Goal: Transaction & Acquisition: Purchase product/service

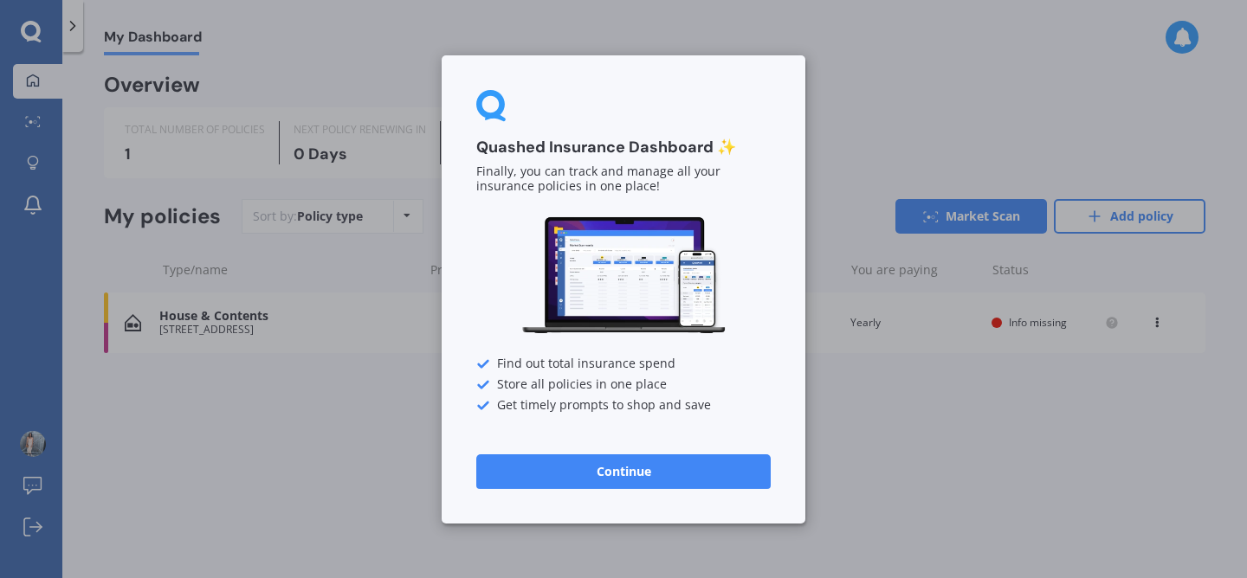
click at [662, 470] on button "Continue" at bounding box center [623, 471] width 294 height 35
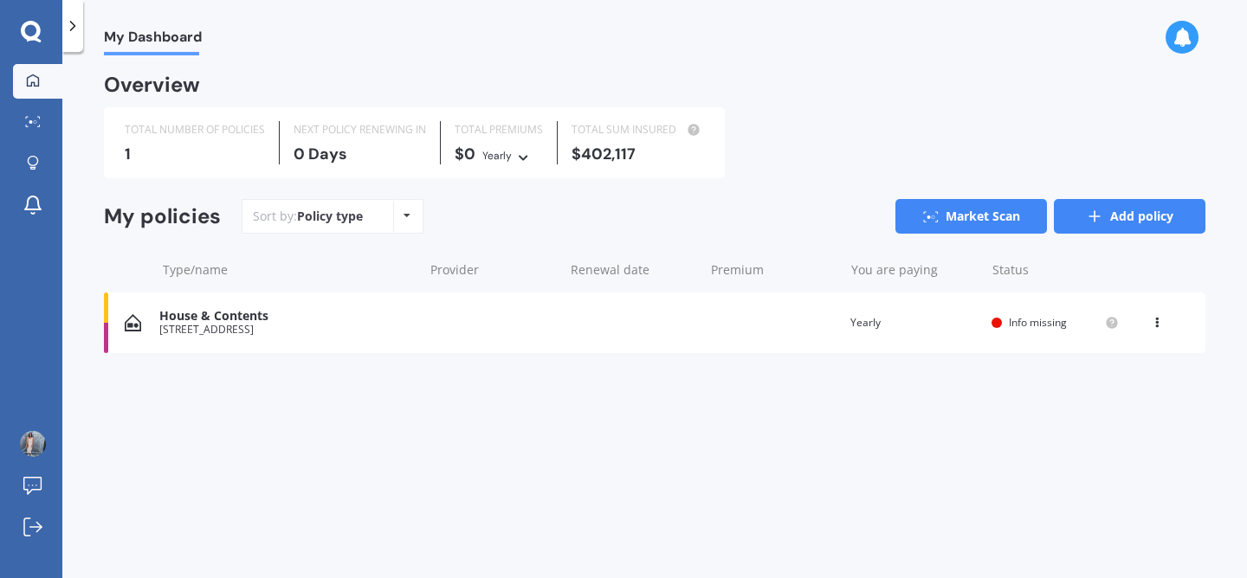
click at [1133, 212] on link "Add policy" at bounding box center [1130, 216] width 152 height 35
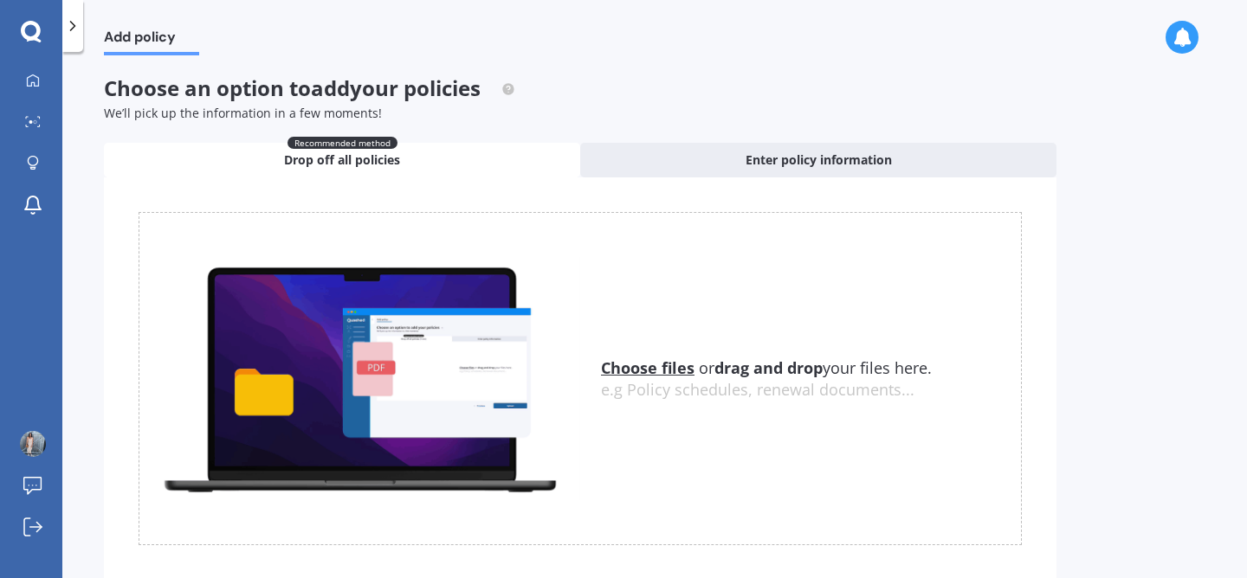
click at [78, 37] on div at bounding box center [72, 26] width 21 height 52
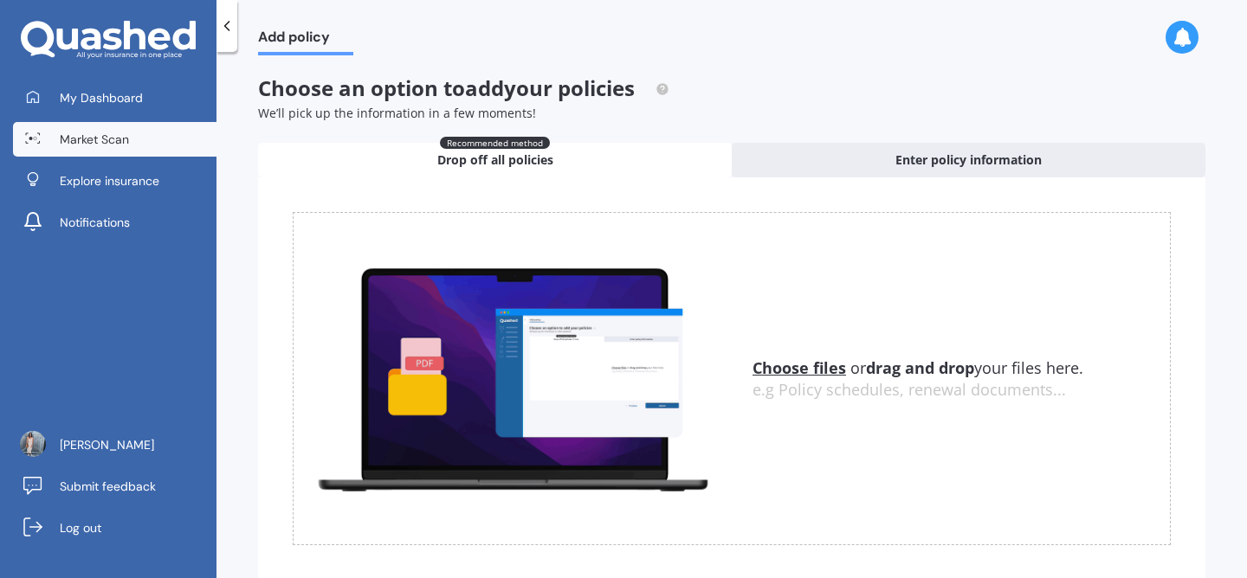
click at [94, 143] on span "Market Scan" at bounding box center [94, 139] width 69 height 17
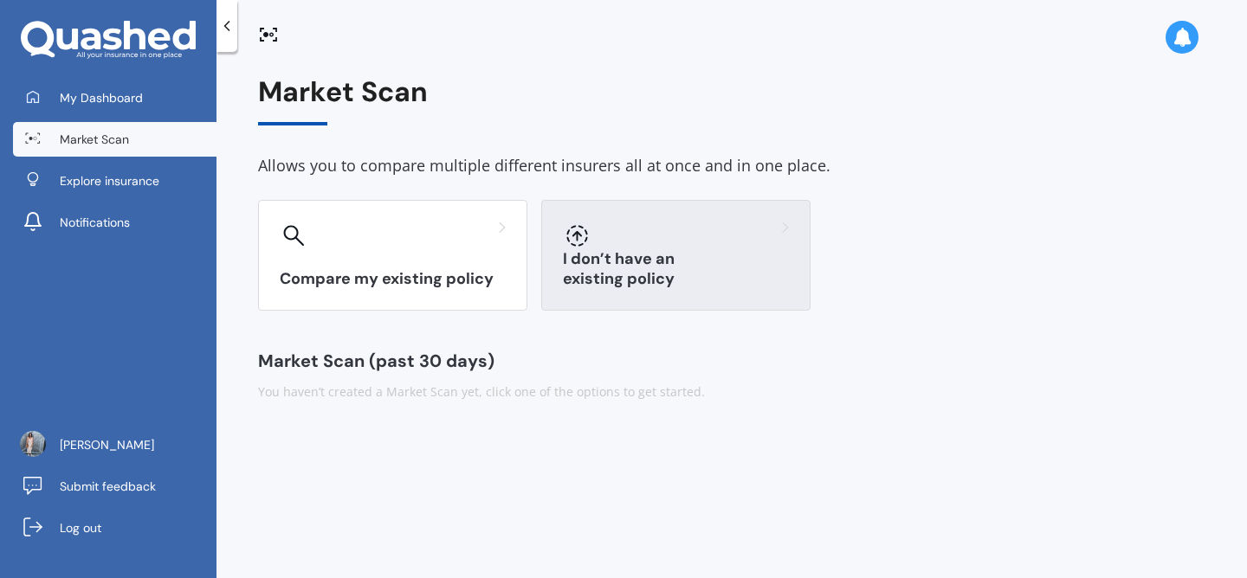
click at [697, 226] on div at bounding box center [676, 236] width 226 height 28
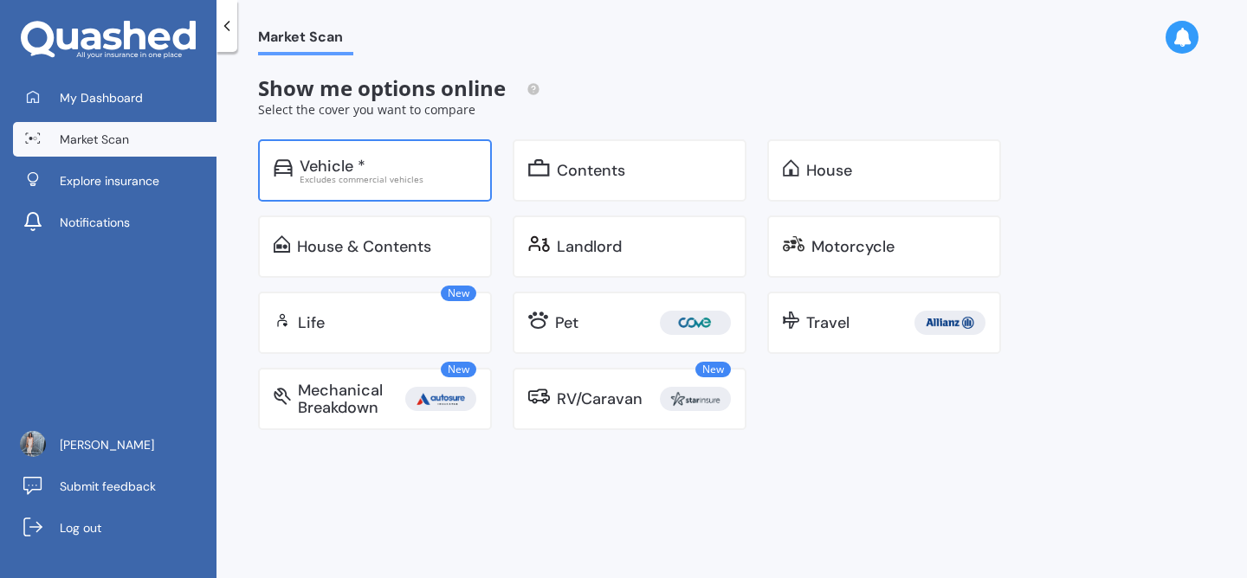
click at [466, 171] on div "Vehicle *" at bounding box center [388, 166] width 177 height 17
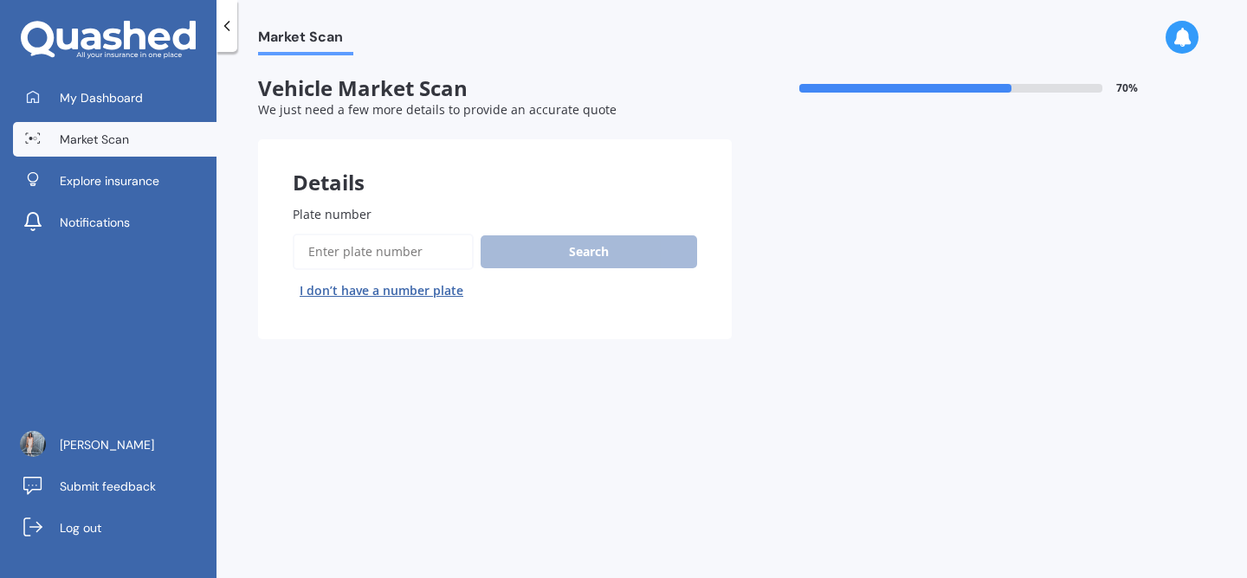
click at [410, 242] on input "Plate number" at bounding box center [383, 252] width 181 height 36
type input "KHY91"
click at [560, 276] on div "Search I don’t have a number plate" at bounding box center [495, 269] width 404 height 71
click at [559, 268] on button "Search" at bounding box center [589, 252] width 216 height 33
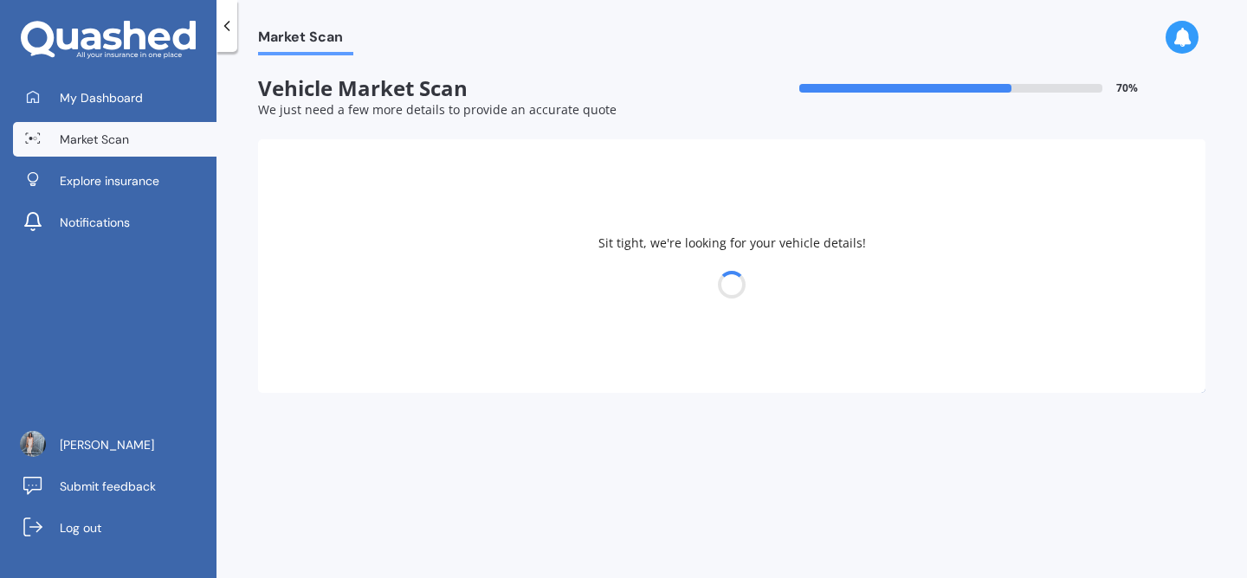
select select "SUZUKI"
select select "SX4"
select select "08"
select select "07"
select select "1997"
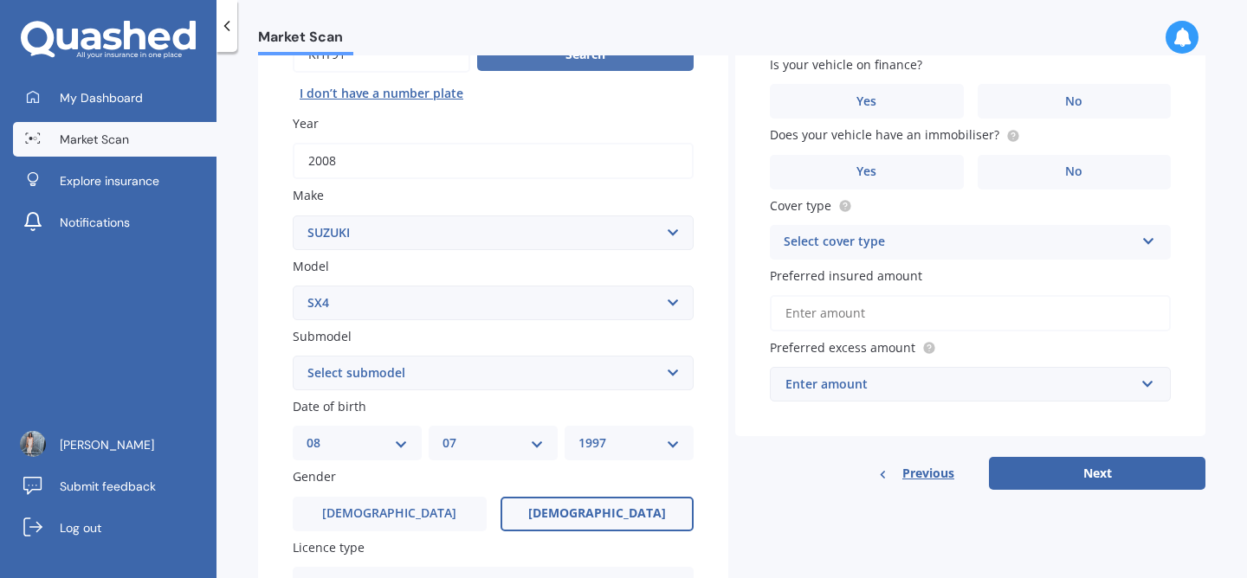
scroll to position [198, 0]
click at [576, 374] on select "Select submodel (All)" at bounding box center [493, 372] width 401 height 35
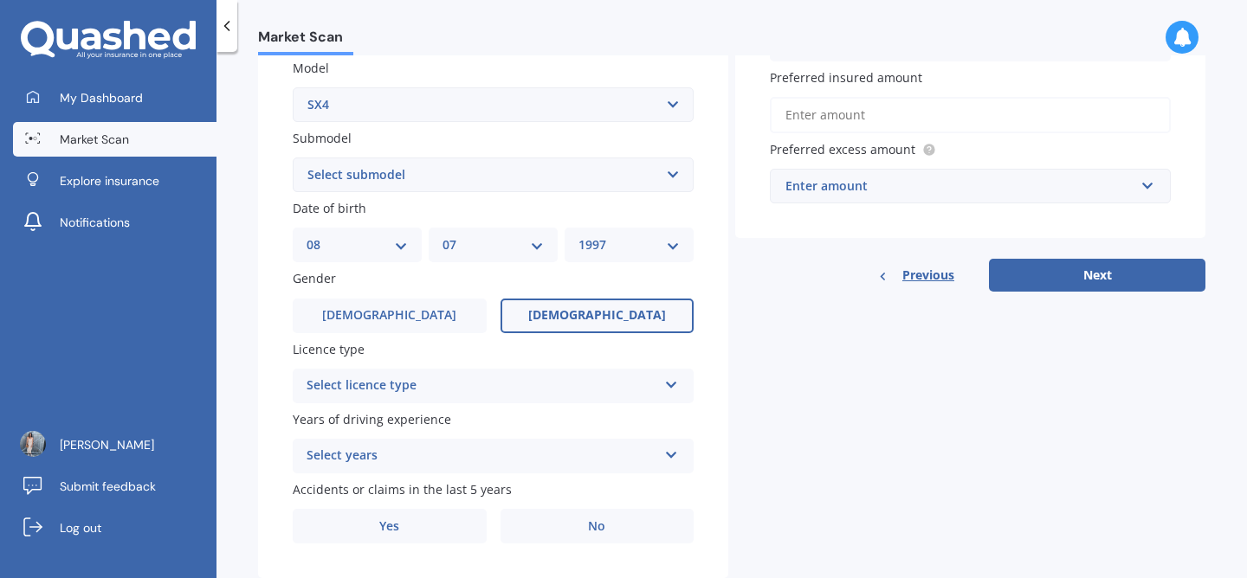
scroll to position [403, 0]
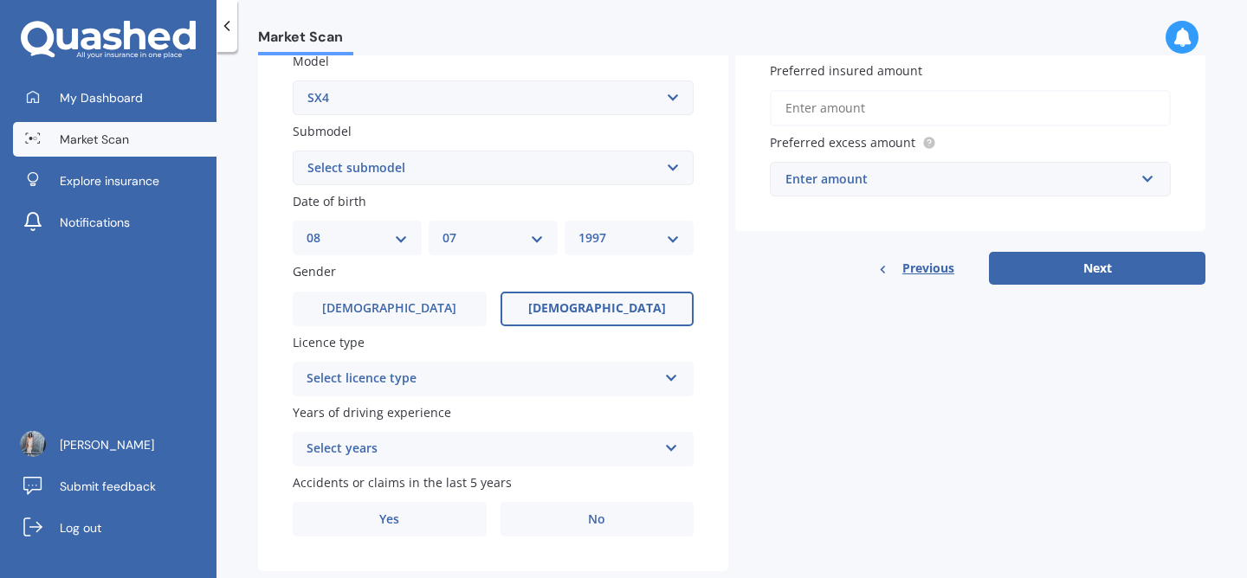
click at [655, 384] on div "Select licence type NZ Full NZ Restricted NZ Learners [GEOGRAPHIC_DATA] [GEOGRA…" at bounding box center [493, 379] width 401 height 35
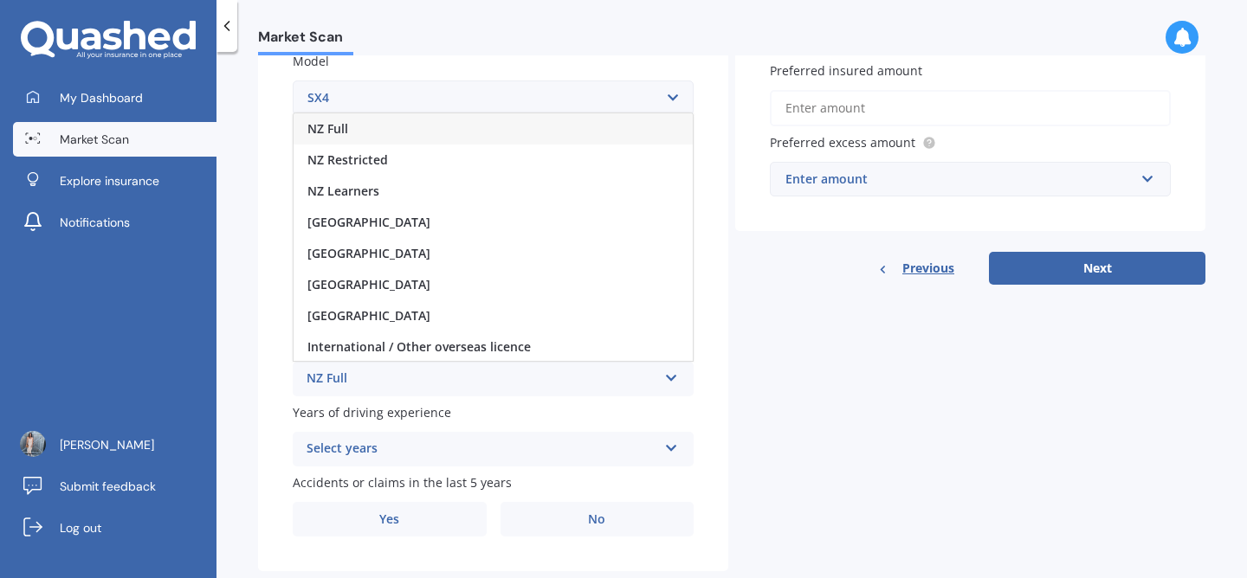
click at [614, 140] on div "NZ Full" at bounding box center [493, 128] width 399 height 31
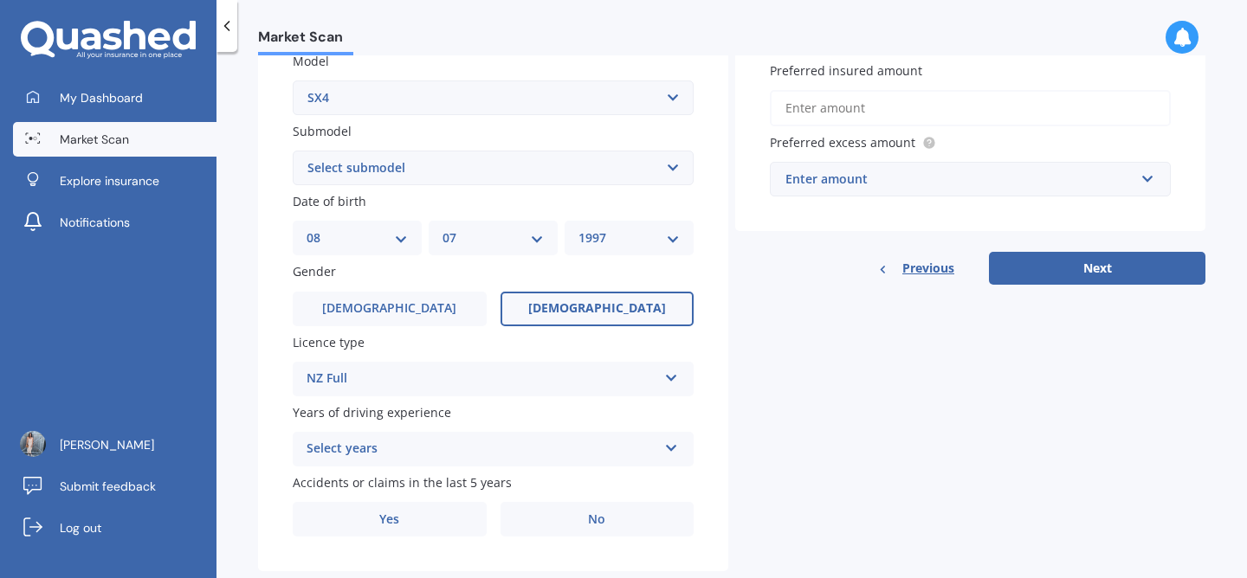
scroll to position [445, 0]
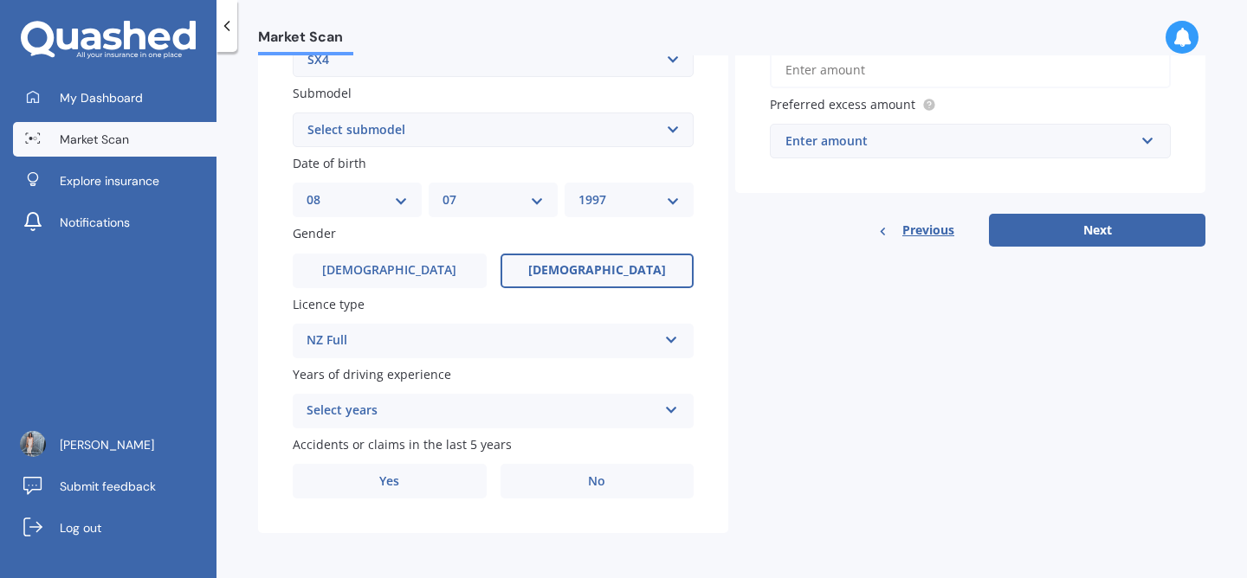
click at [642, 415] on div "Select years" at bounding box center [482, 411] width 351 height 21
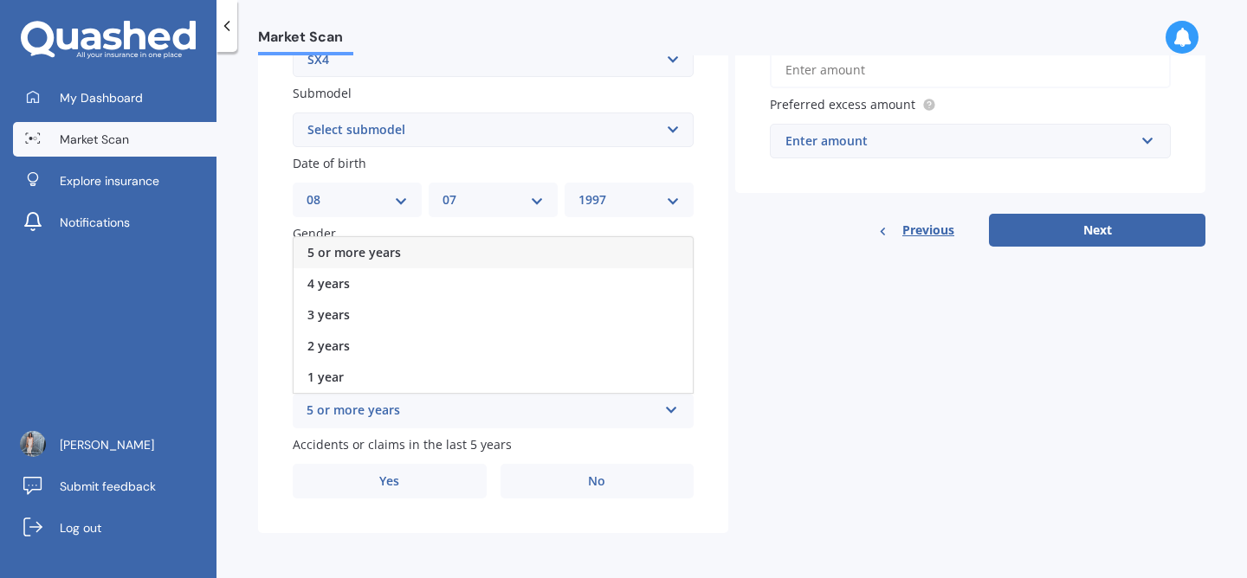
click at [615, 258] on div "5 or more years" at bounding box center [493, 252] width 399 height 31
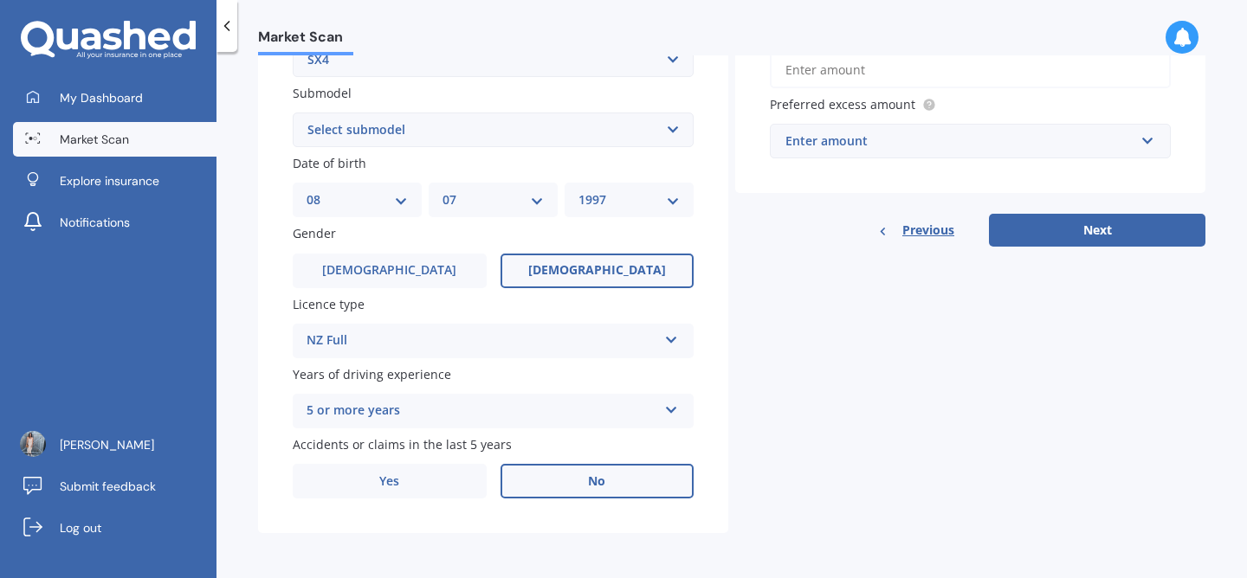
click at [604, 480] on label "No" at bounding box center [598, 481] width 194 height 35
click at [0, 0] on input "No" at bounding box center [0, 0] width 0 height 0
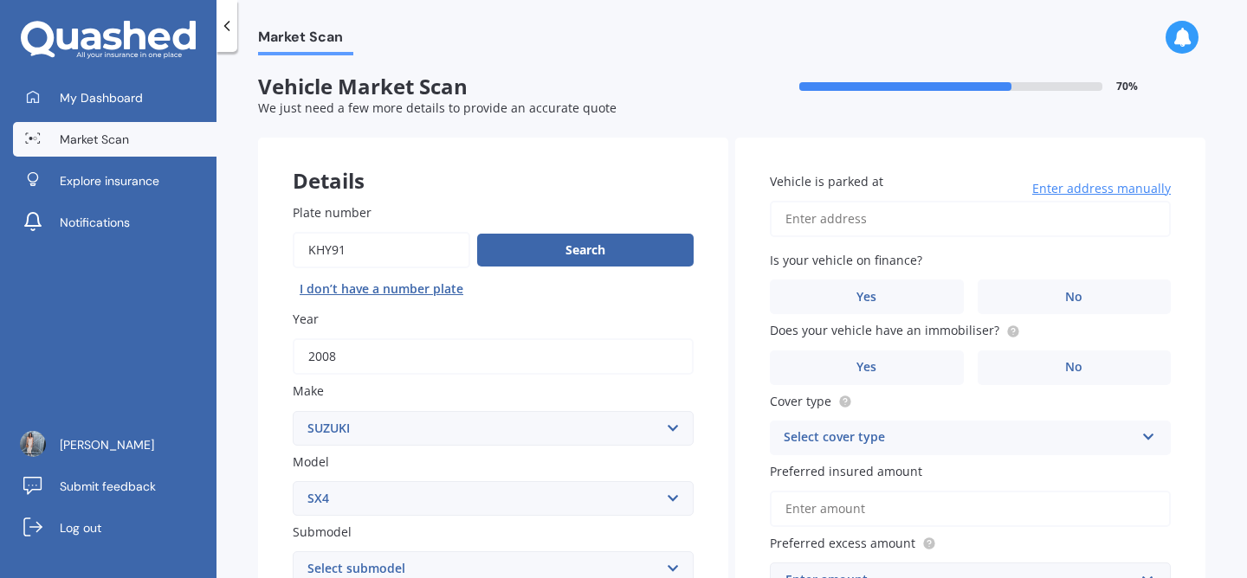
scroll to position [0, 0]
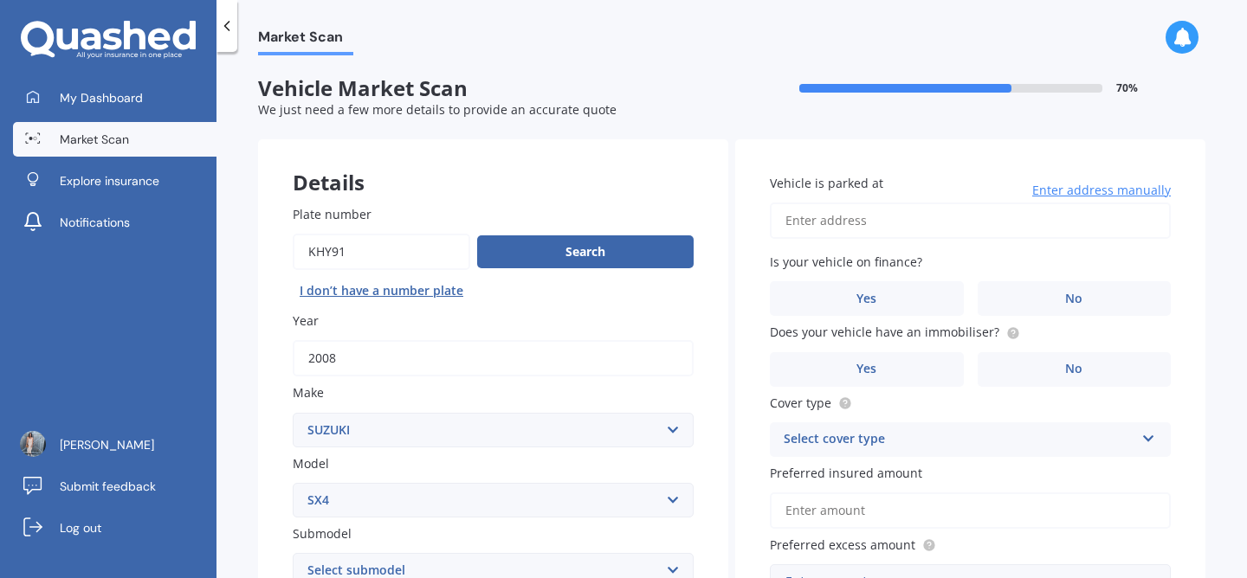
click at [932, 225] on input "Vehicle is parked at" at bounding box center [970, 221] width 401 height 36
type input "[STREET_ADDRESS]"
click at [1121, 286] on label "No" at bounding box center [1075, 298] width 194 height 35
click at [0, 0] on input "No" at bounding box center [0, 0] width 0 height 0
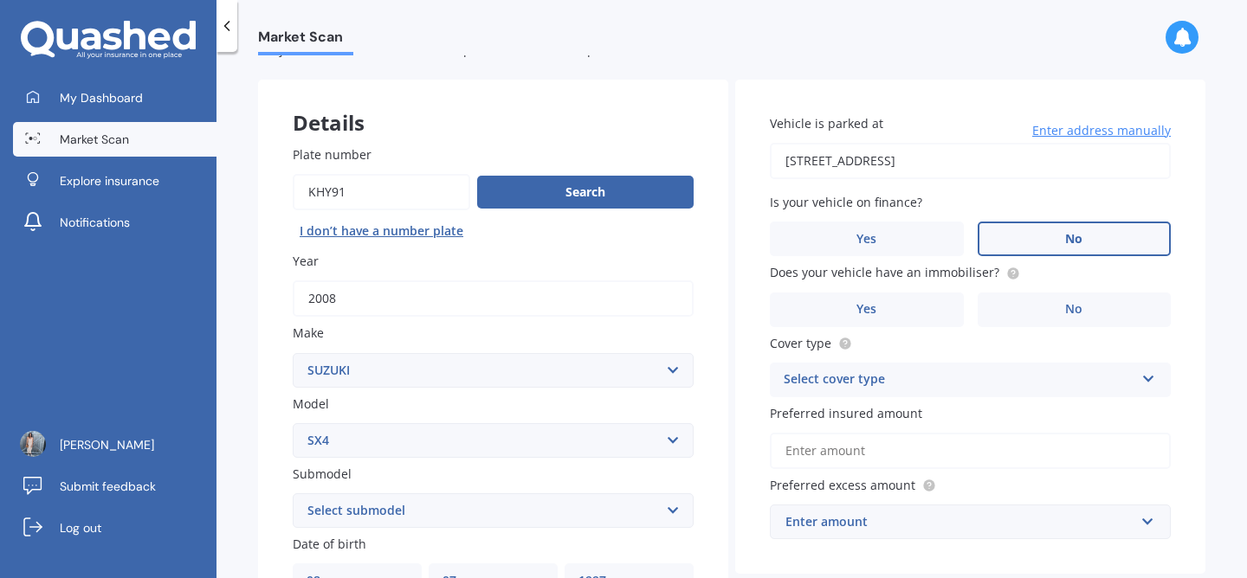
scroll to position [71, 0]
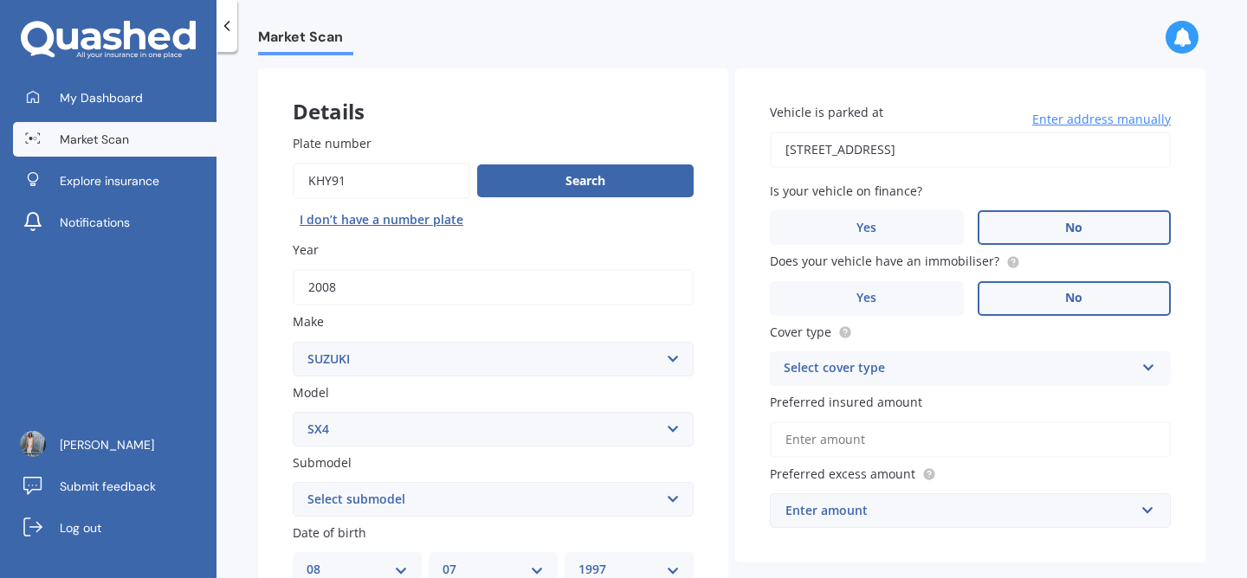
click at [1100, 300] on label "No" at bounding box center [1075, 298] width 194 height 35
click at [0, 0] on input "No" at bounding box center [0, 0] width 0 height 0
click at [1008, 263] on icon at bounding box center [1013, 262] width 14 height 14
click at [919, 304] on label "Yes" at bounding box center [867, 298] width 194 height 35
click at [0, 0] on input "Yes" at bounding box center [0, 0] width 0 height 0
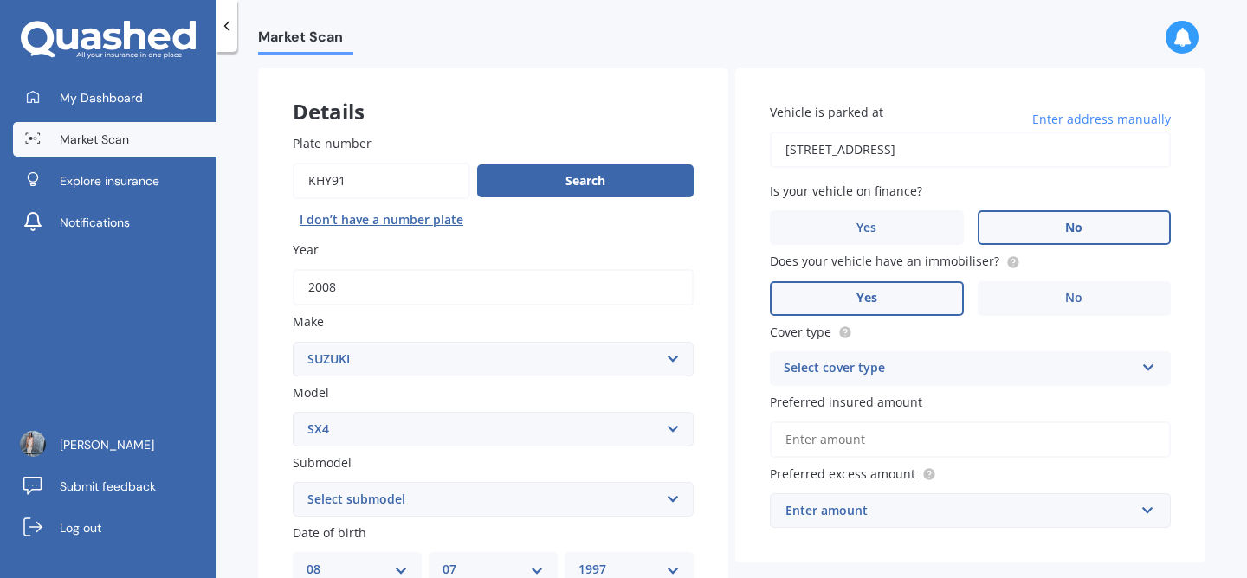
click at [948, 359] on div "Select cover type" at bounding box center [959, 368] width 351 height 21
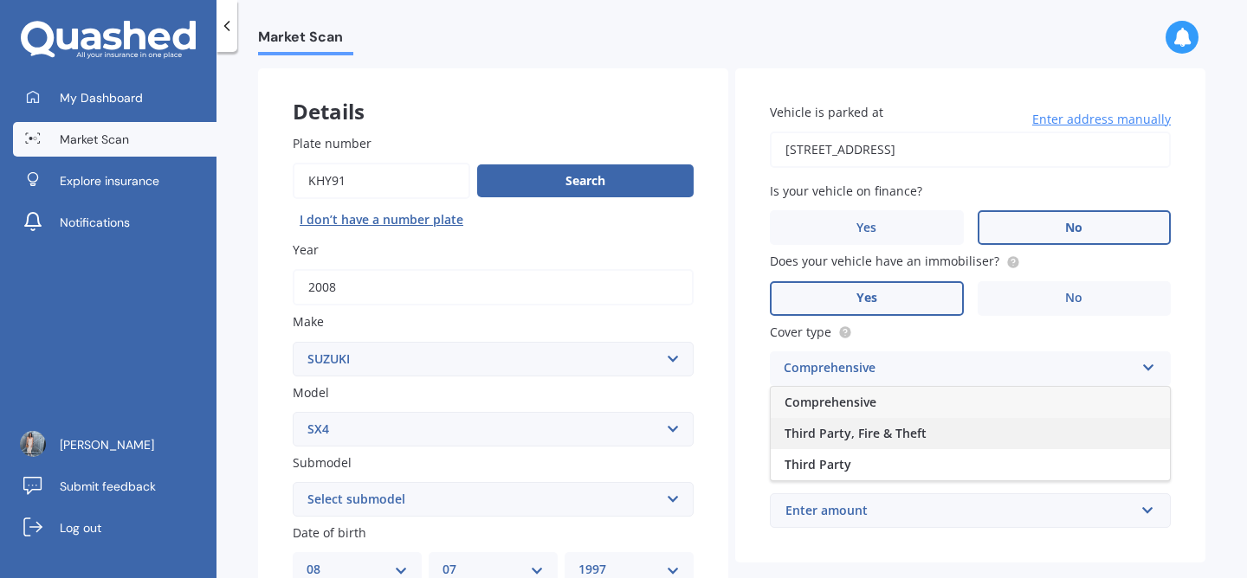
click at [952, 428] on div "Third Party, Fire & Theft" at bounding box center [970, 433] width 399 height 31
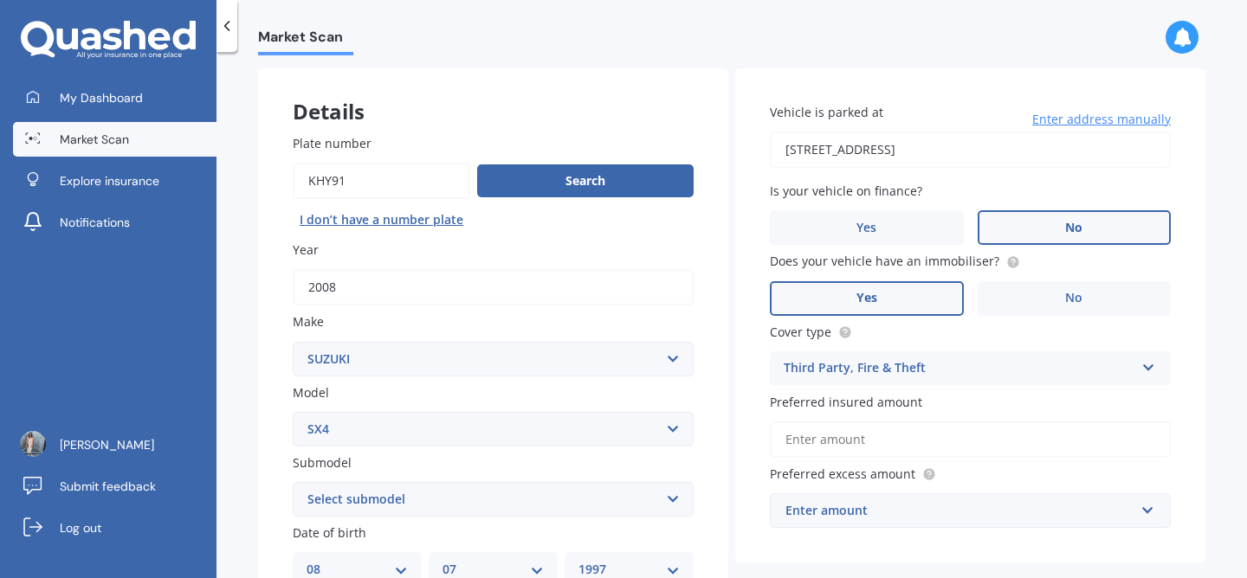
scroll to position [131, 0]
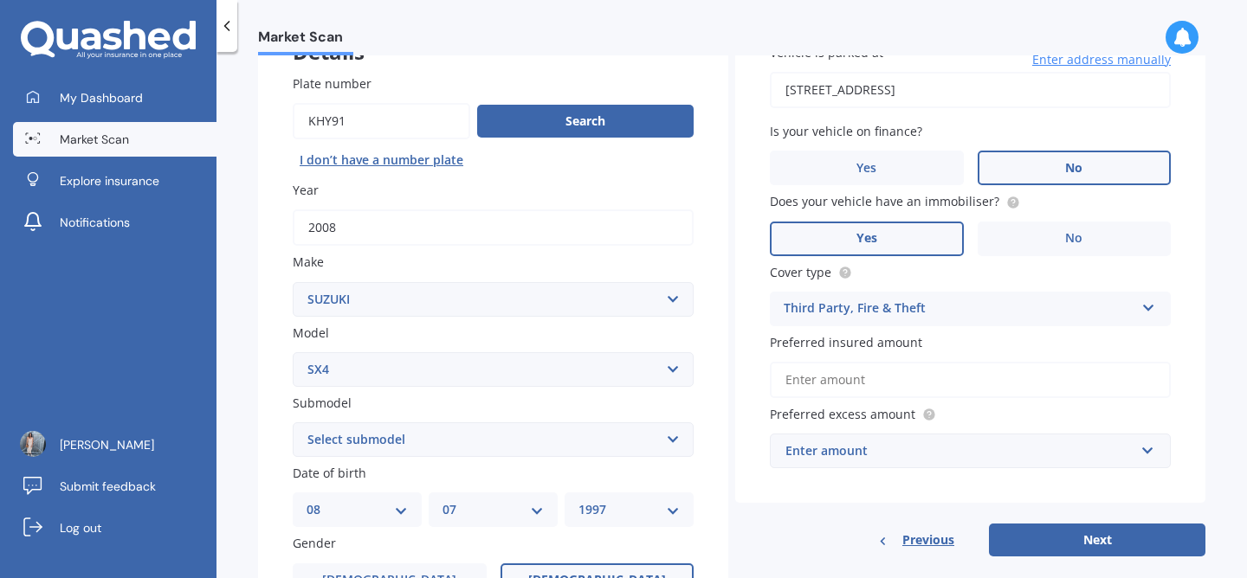
click at [1033, 368] on input "Preferred insured amount" at bounding box center [970, 380] width 401 height 36
click at [940, 455] on div "Enter amount" at bounding box center [959, 451] width 349 height 19
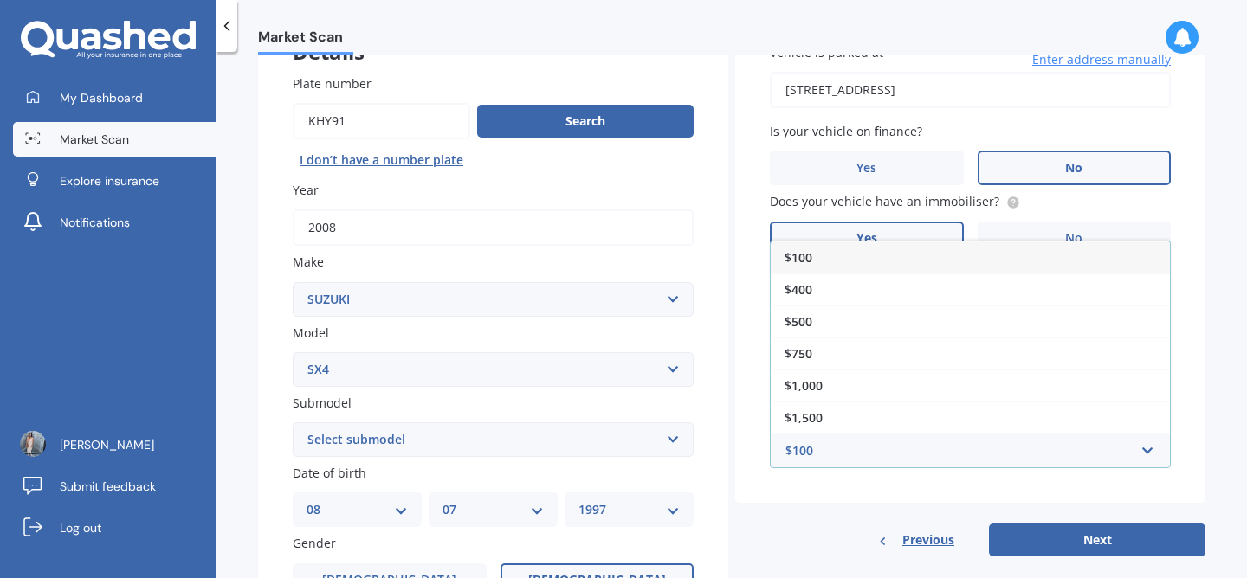
click at [1216, 363] on div "Market Scan Vehicle Market Scan 70 % We just need a few more details to provide…" at bounding box center [731, 318] width 1030 height 526
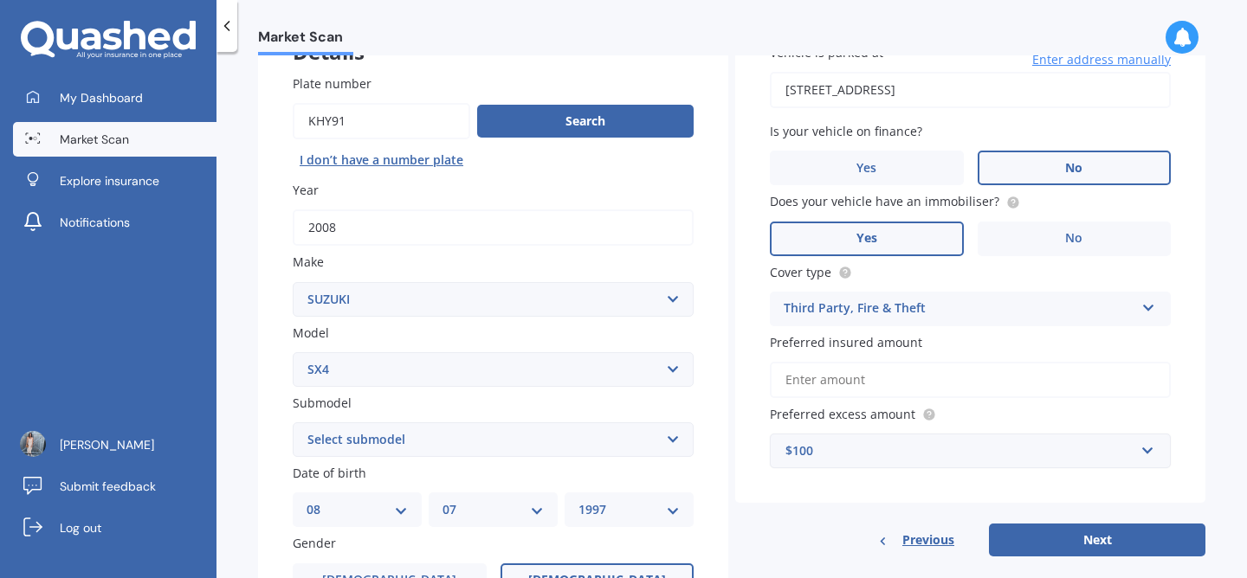
click at [864, 381] on input "Preferred insured amount" at bounding box center [970, 380] width 401 height 36
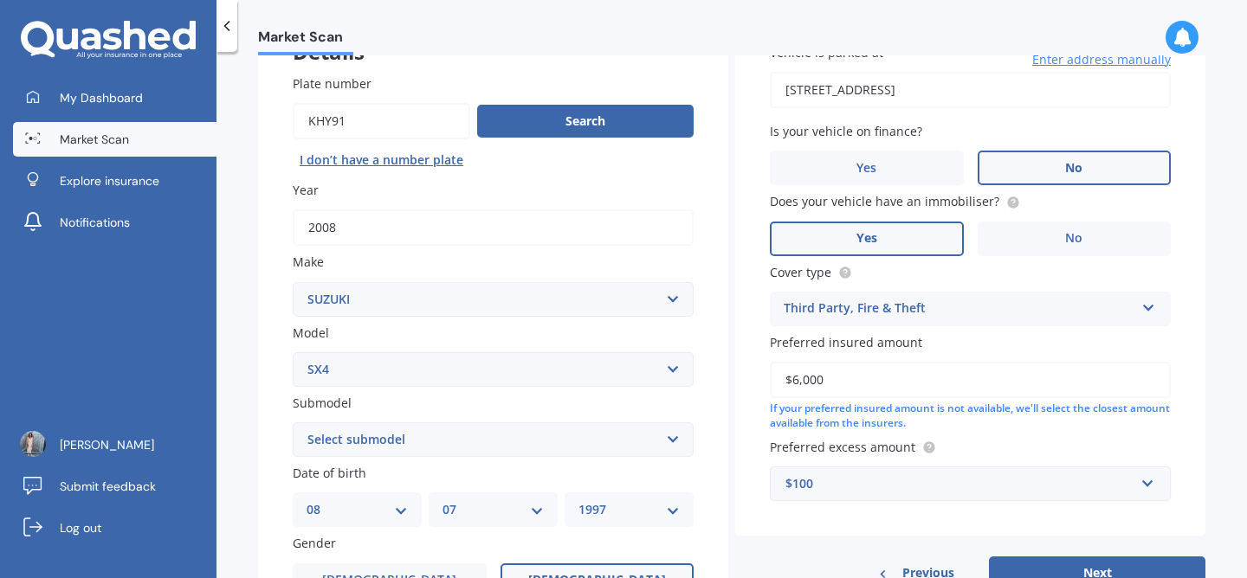
type input "$6,000"
click at [864, 485] on div "$100" at bounding box center [959, 484] width 349 height 19
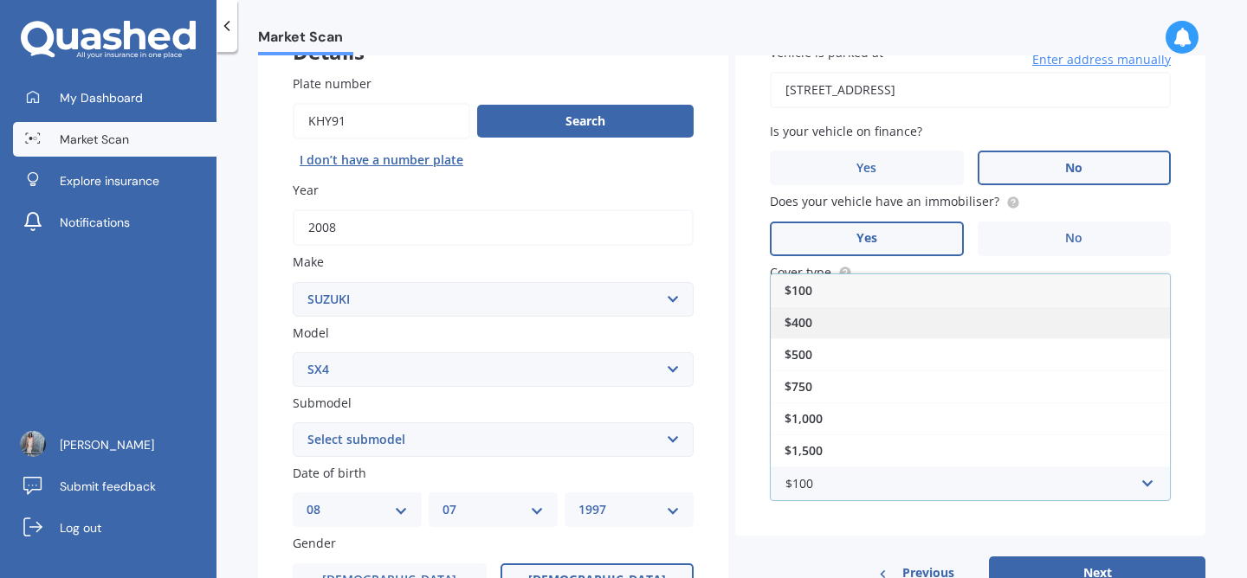
click at [1052, 328] on div "$400" at bounding box center [970, 323] width 399 height 32
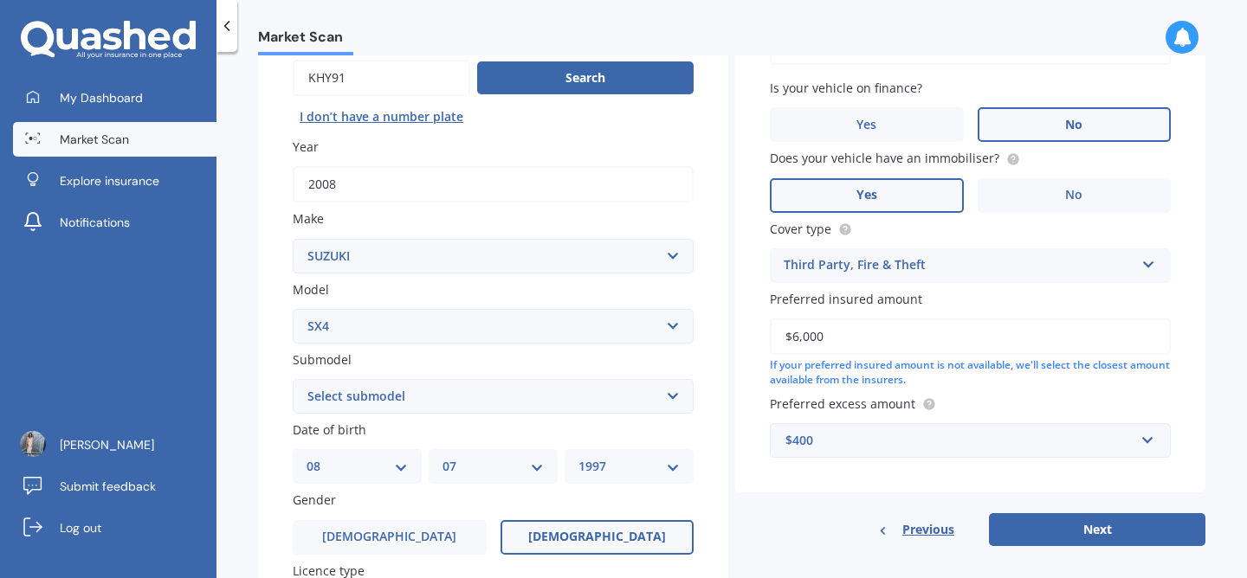
scroll to position [175, 0]
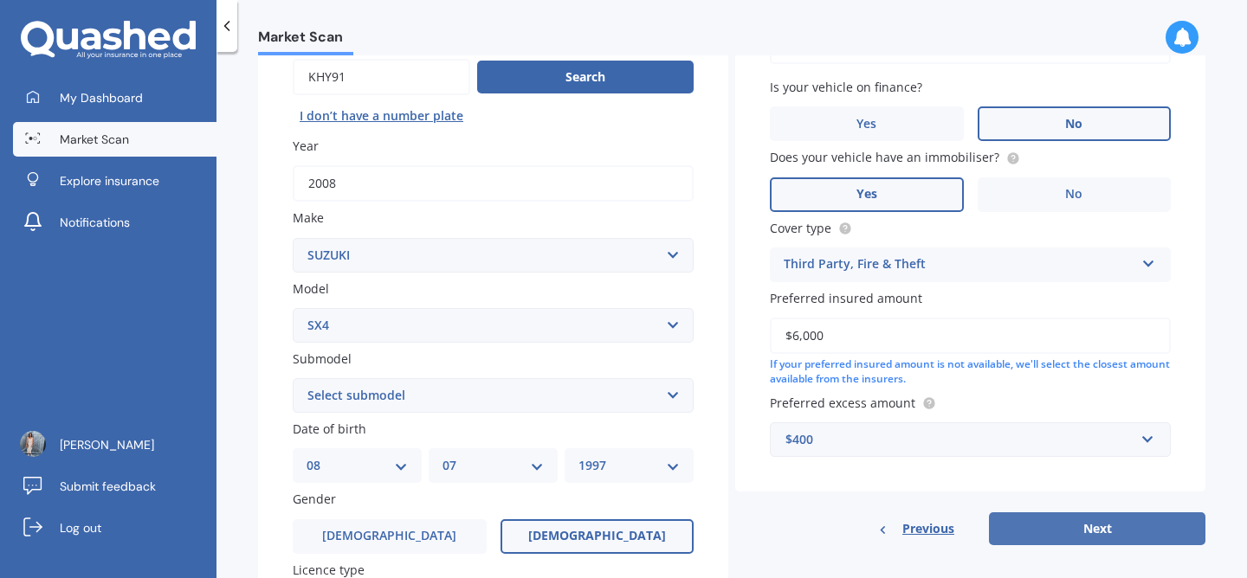
click at [1131, 526] on button "Next" at bounding box center [1097, 529] width 216 height 33
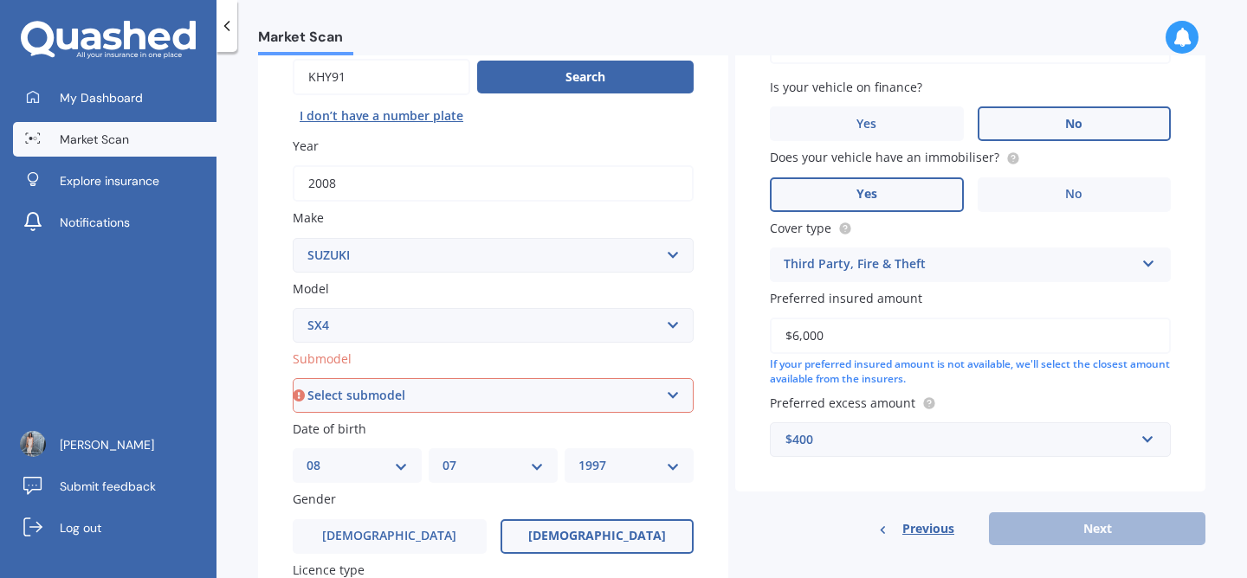
click at [626, 412] on select "Select submodel (All)" at bounding box center [493, 395] width 401 height 35
select select "(ALL)"
click at [293, 380] on select "Select submodel (All)" at bounding box center [493, 395] width 401 height 35
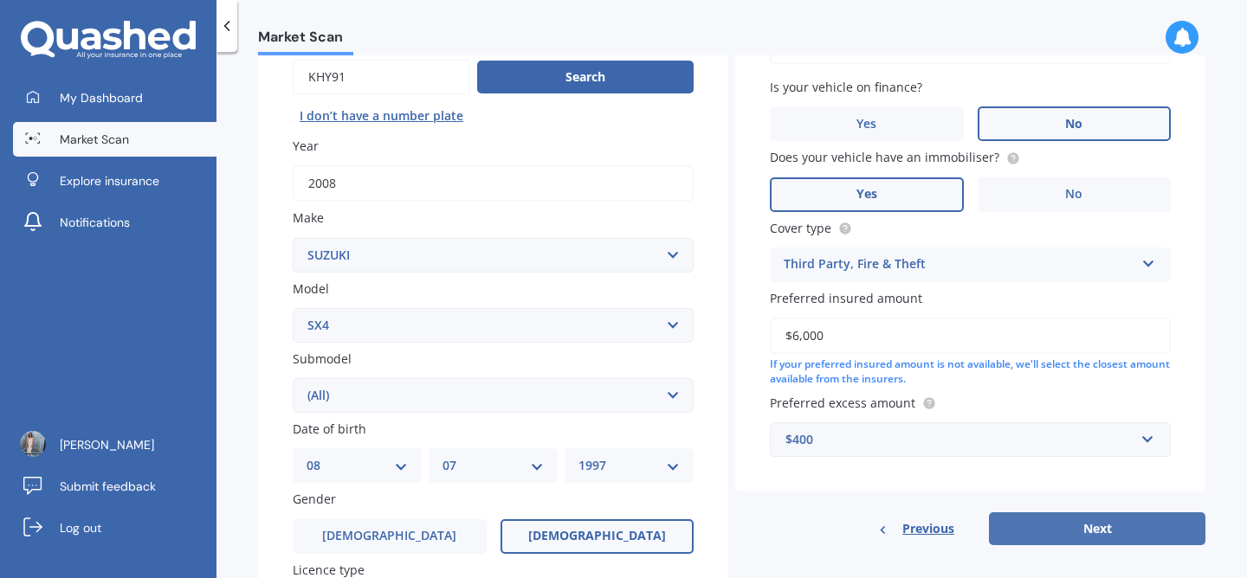
click at [1102, 522] on button "Next" at bounding box center [1097, 529] width 216 height 33
select select "08"
select select "07"
select select "1997"
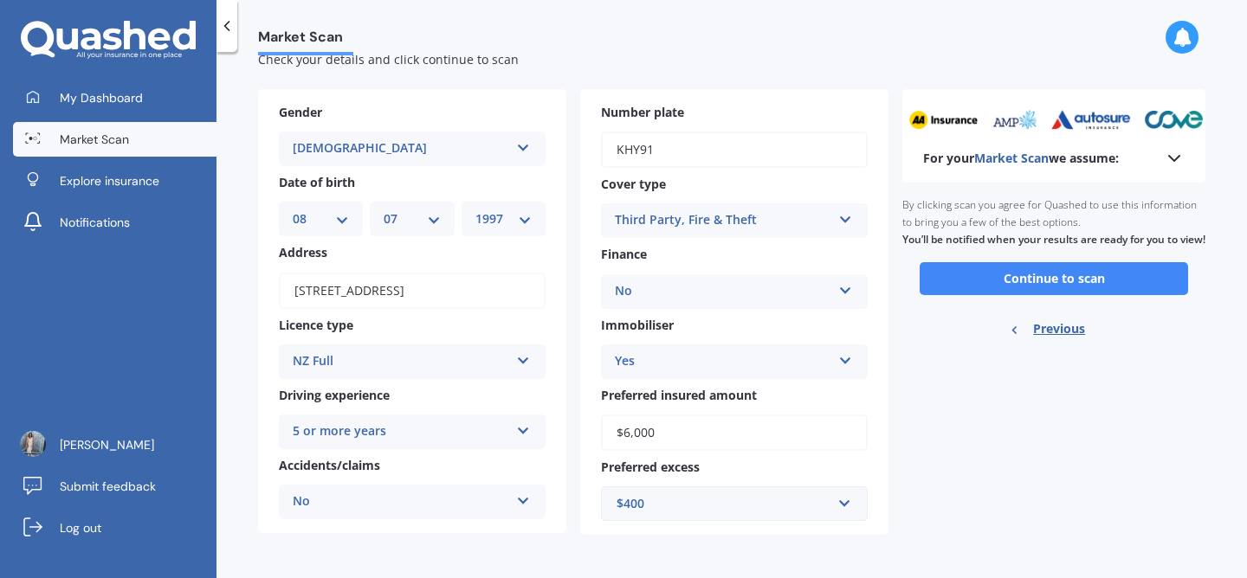
scroll to position [53, 0]
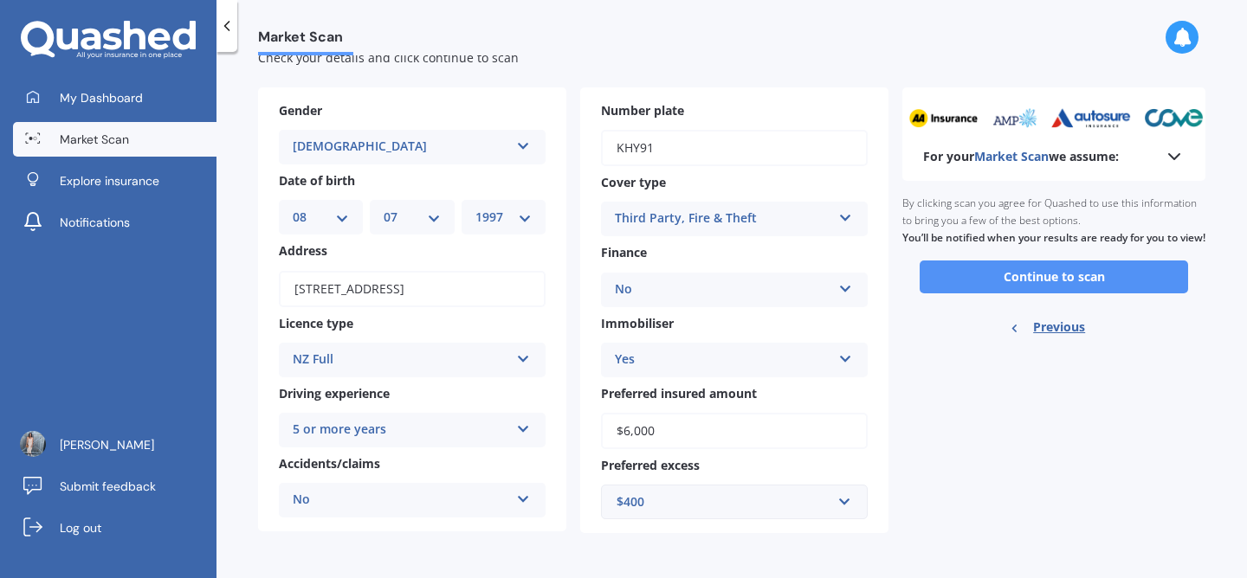
click at [1043, 286] on button "Continue to scan" at bounding box center [1054, 277] width 268 height 33
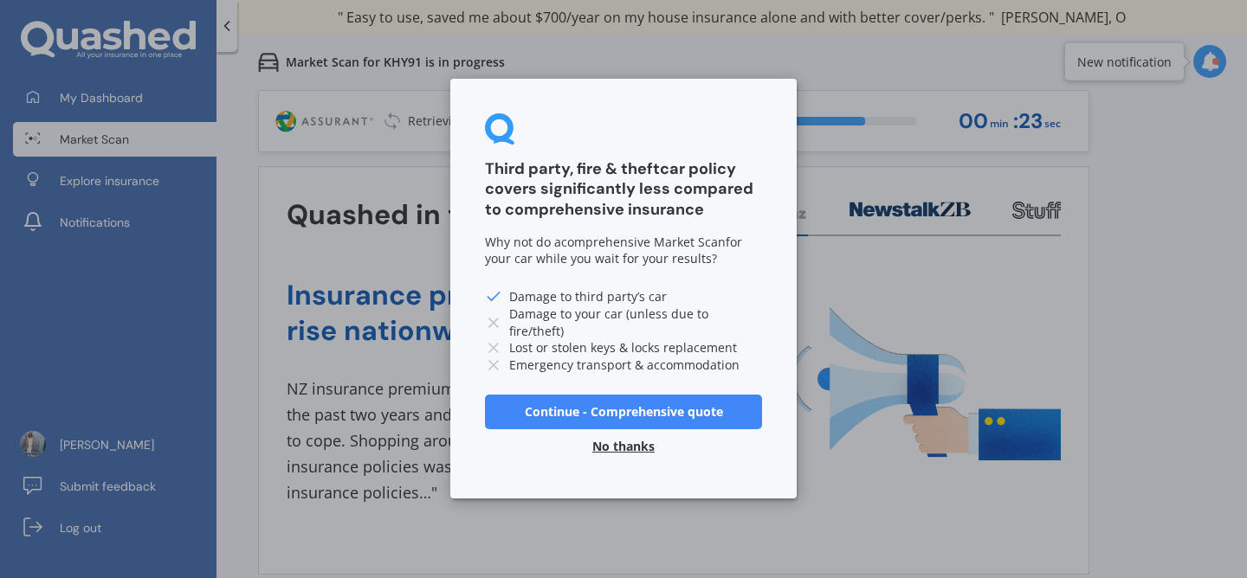
click at [681, 412] on button "Continue - Comprehensive quote" at bounding box center [623, 412] width 277 height 35
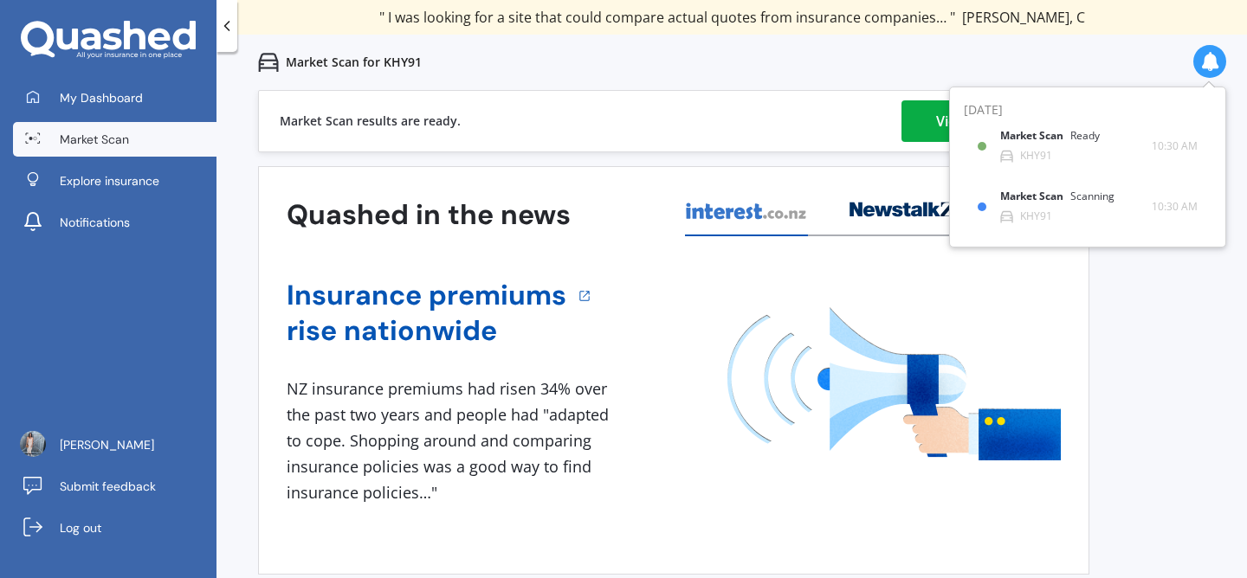
click at [930, 122] on link "View my quotes" at bounding box center [987, 121] width 173 height 42
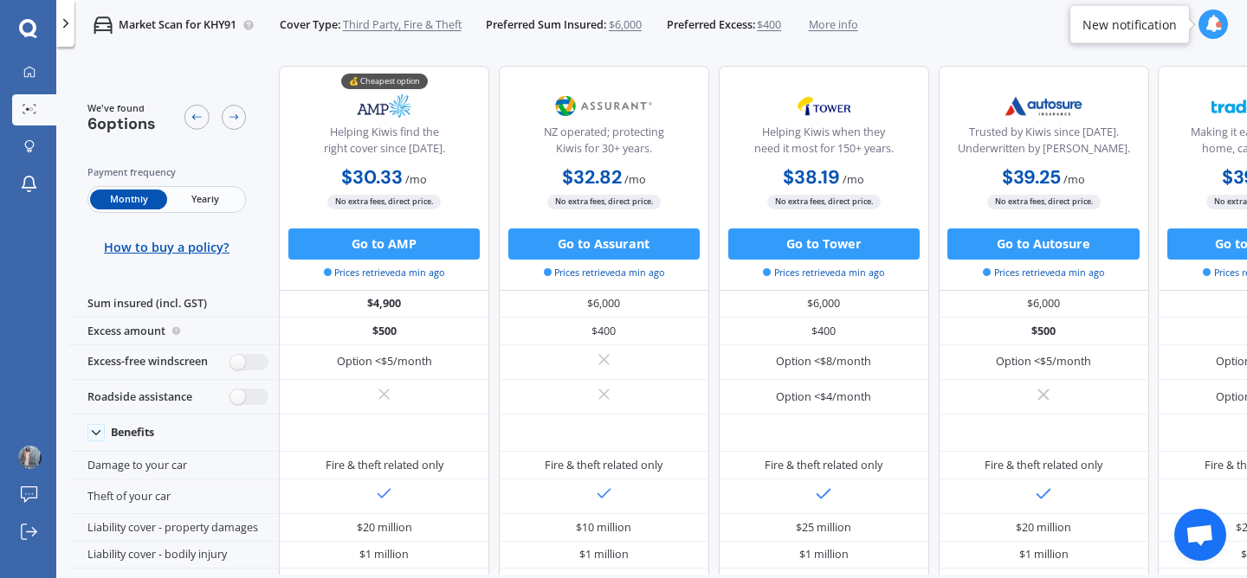
click at [397, 24] on span "Third Party, Fire & Theft" at bounding box center [402, 25] width 119 height 16
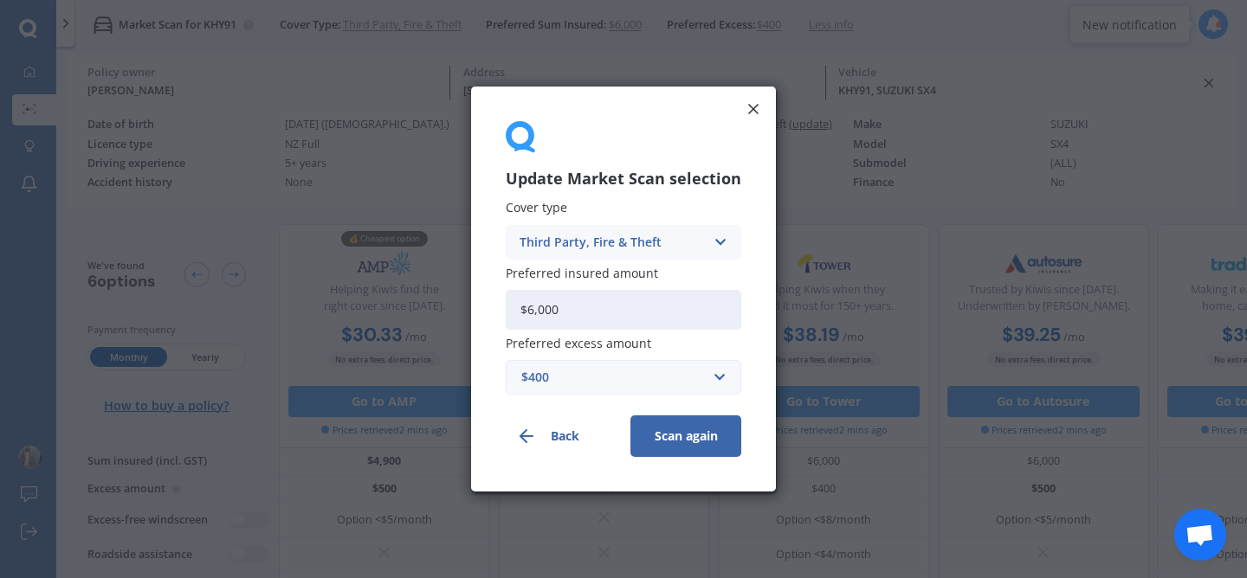
click at [614, 246] on div "Third Party, Fire & Theft" at bounding box center [612, 242] width 185 height 19
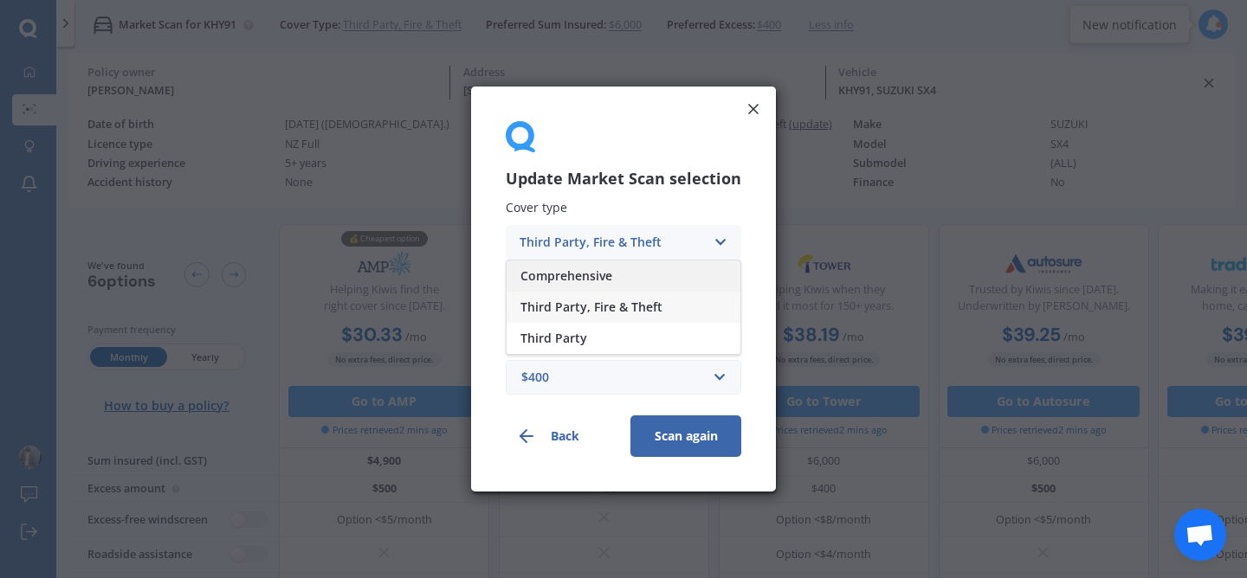
click at [617, 278] on div "Comprehensive" at bounding box center [624, 276] width 234 height 31
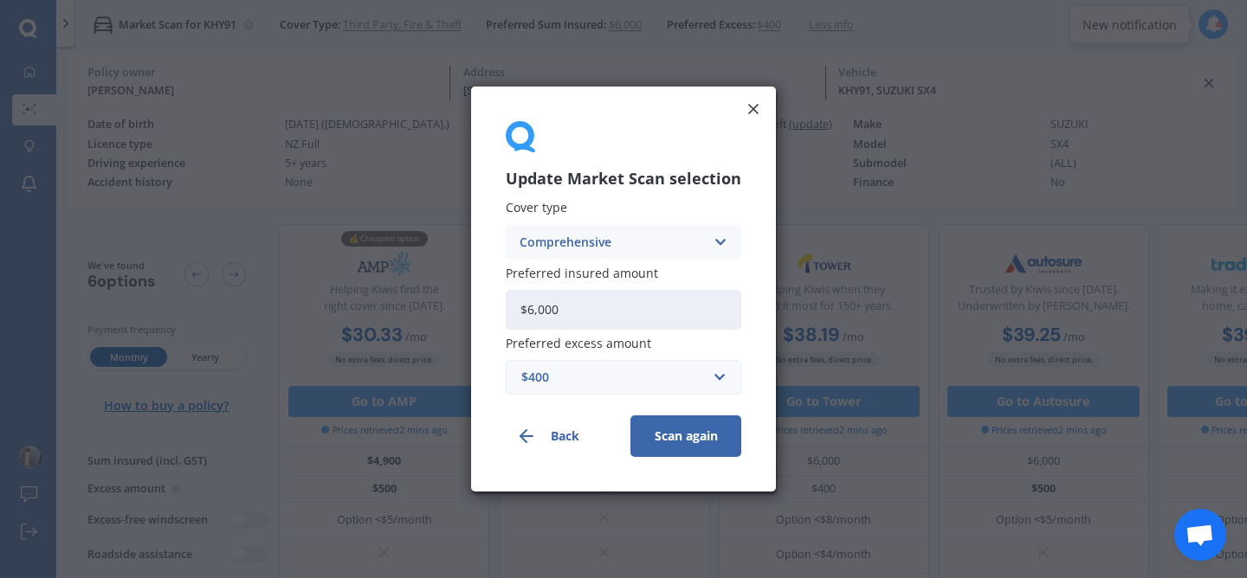
click at [687, 423] on button "Scan again" at bounding box center [685, 437] width 111 height 42
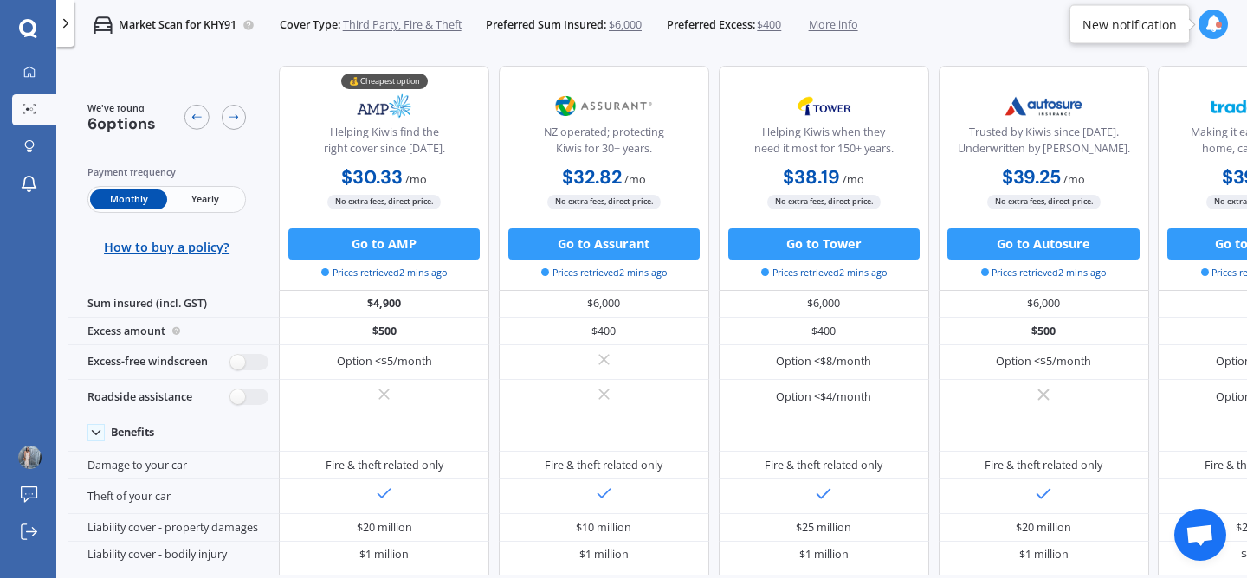
click at [387, 29] on span "Third Party, Fire & Theft" at bounding box center [402, 25] width 119 height 16
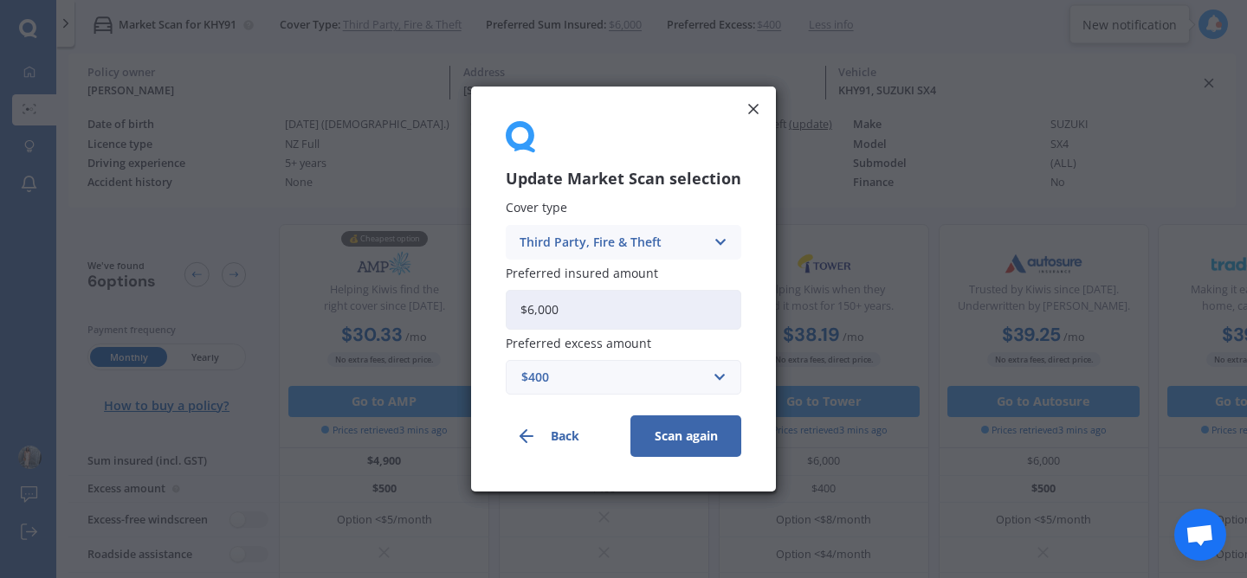
click at [687, 225] on div "Third Party, Fire & Theft Comprehensive Third Party, Fire & Theft Third Party" at bounding box center [624, 242] width 236 height 35
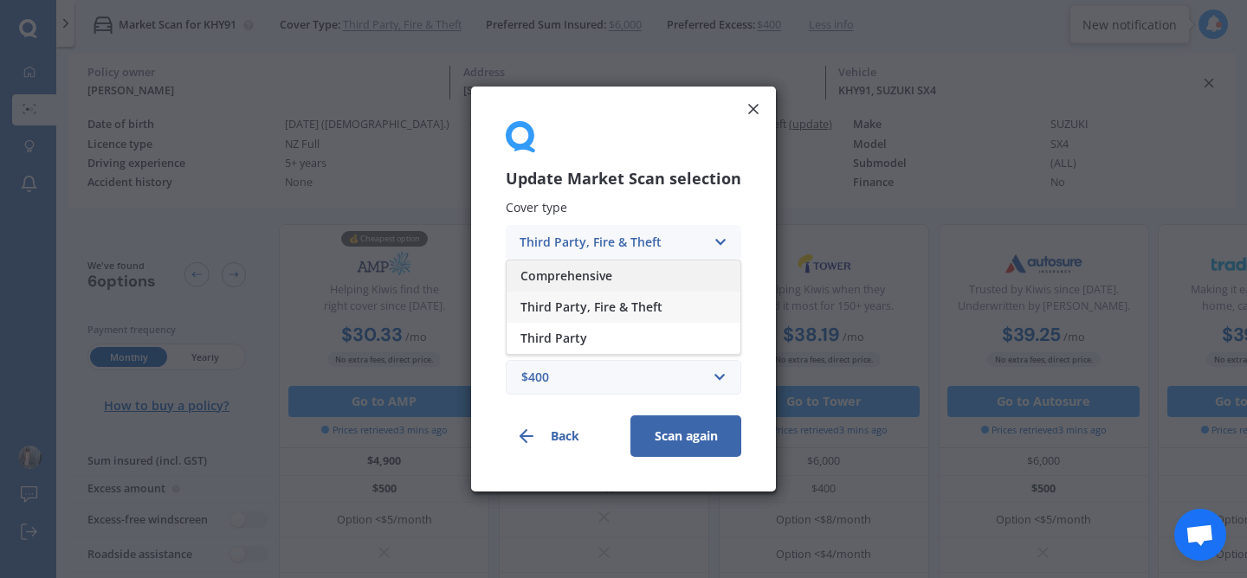
click at [636, 275] on div "Comprehensive" at bounding box center [624, 276] width 234 height 31
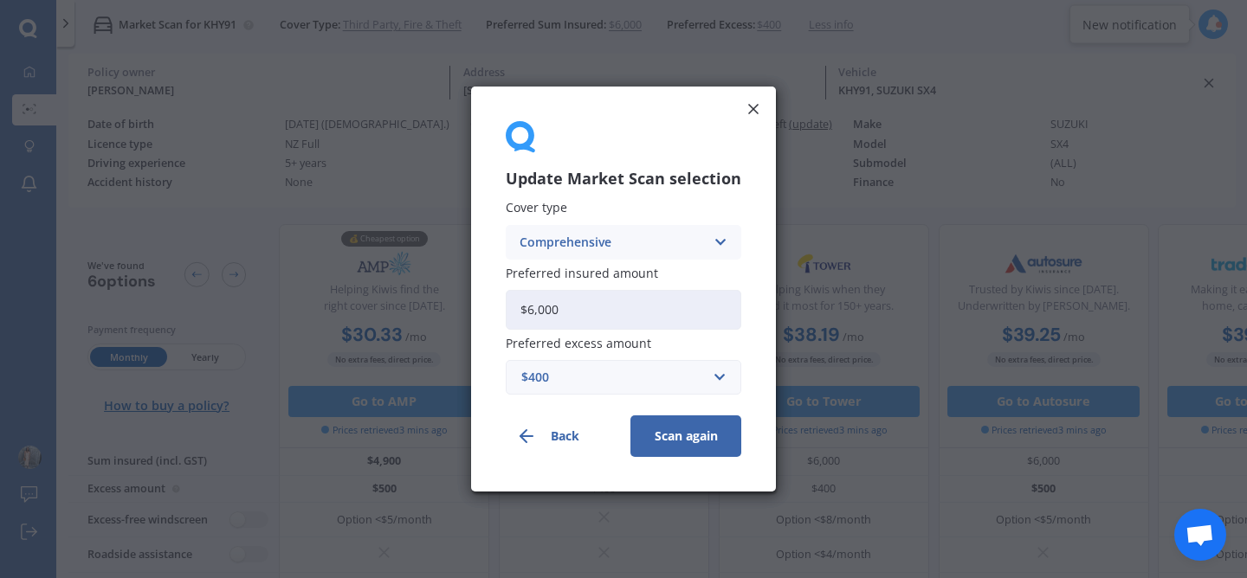
click at [703, 436] on button "Scan again" at bounding box center [685, 437] width 111 height 42
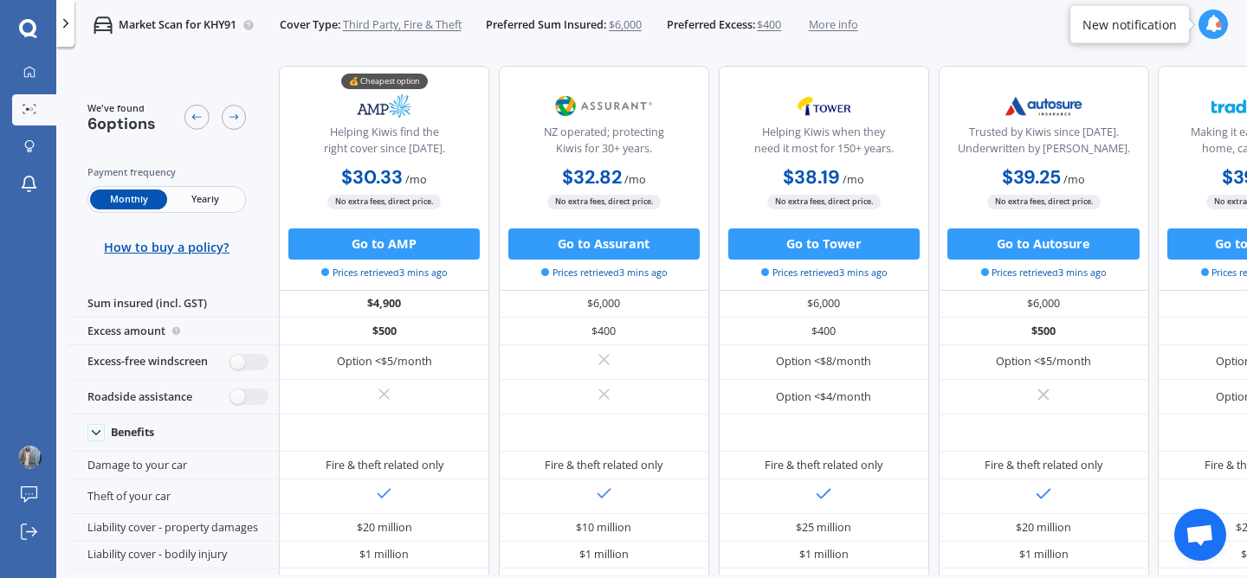
click at [69, 29] on icon at bounding box center [66, 24] width 16 height 16
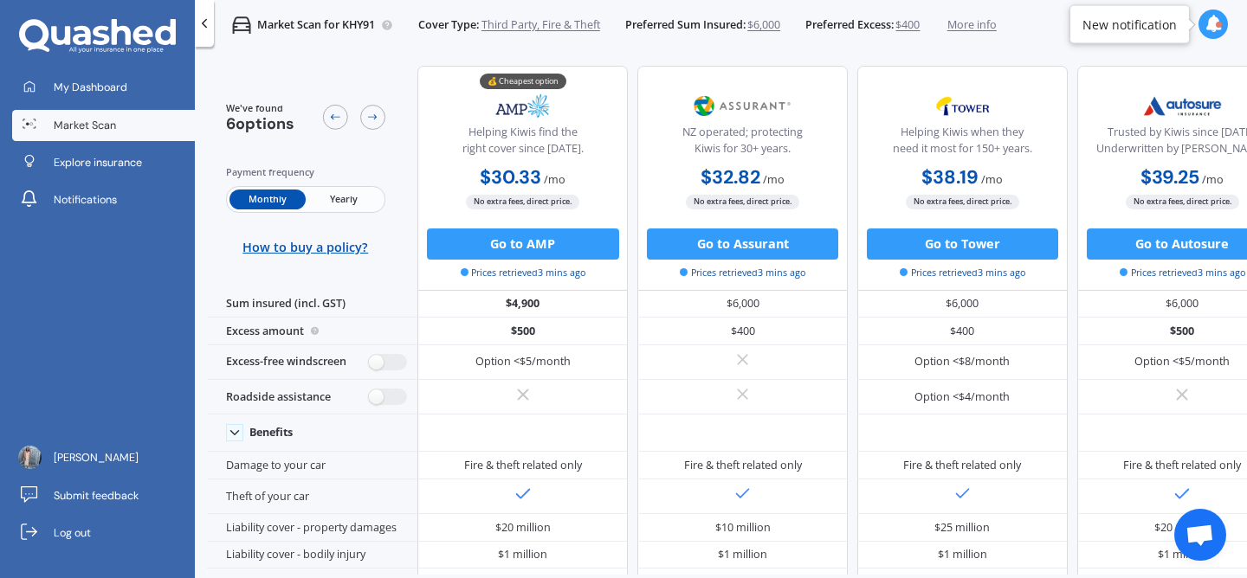
click at [256, 13] on div "Market Scan for KHY91 Cover Type: Third Party, Fire & Theft Preferred Sum Insur…" at bounding box center [605, 25] width 783 height 50
click at [265, 119] on span "6 options" at bounding box center [260, 123] width 68 height 21
click at [123, 132] on link "Market Scan" at bounding box center [104, 125] width 184 height 31
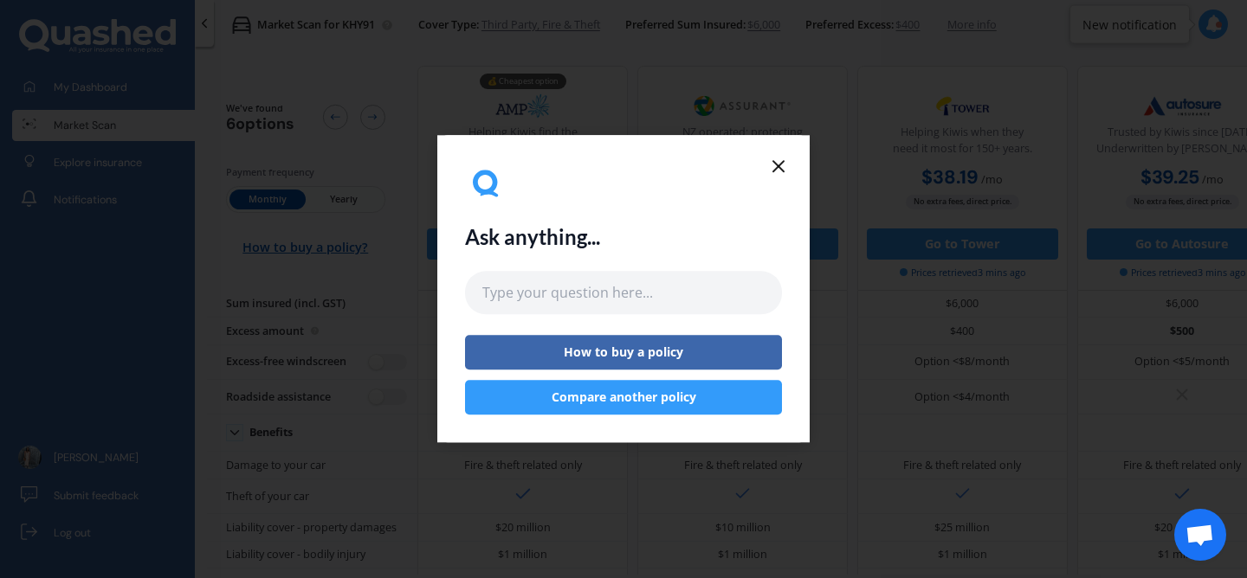
click at [778, 184] on div "Ask anything... How to buy a policy Compare another policy" at bounding box center [623, 289] width 317 height 252
click at [778, 166] on line at bounding box center [778, 166] width 10 height 10
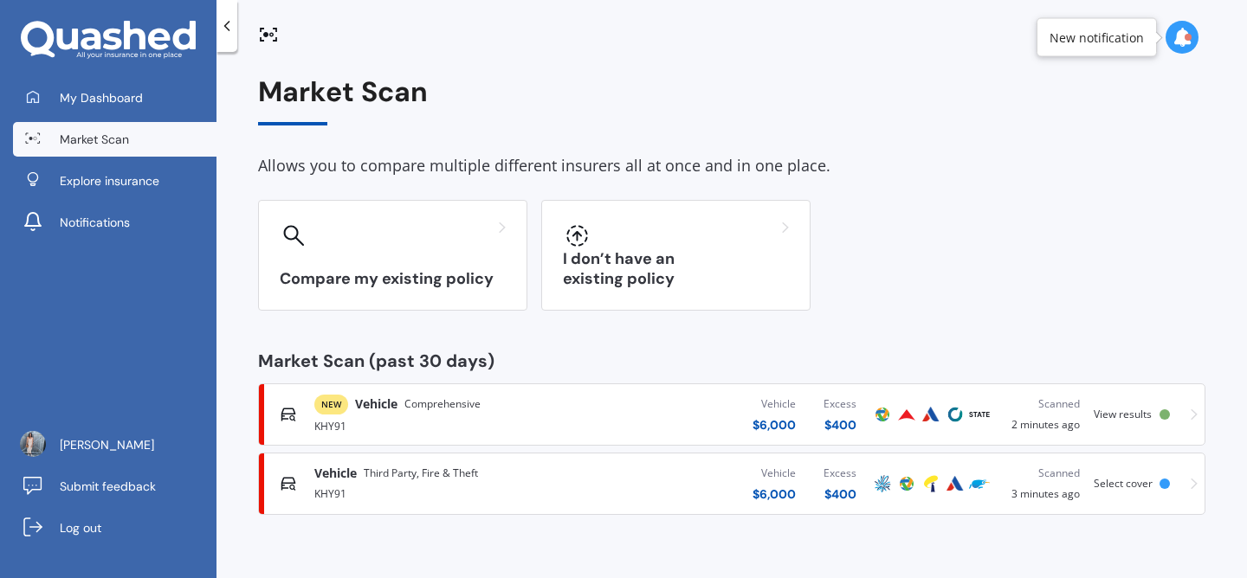
click at [1116, 424] on div "NEW Vehicle Comprehensive KHY91 Vehicle $ 6,000 Excess $ 400 Scanned 2 minutes …" at bounding box center [732, 415] width 932 height 52
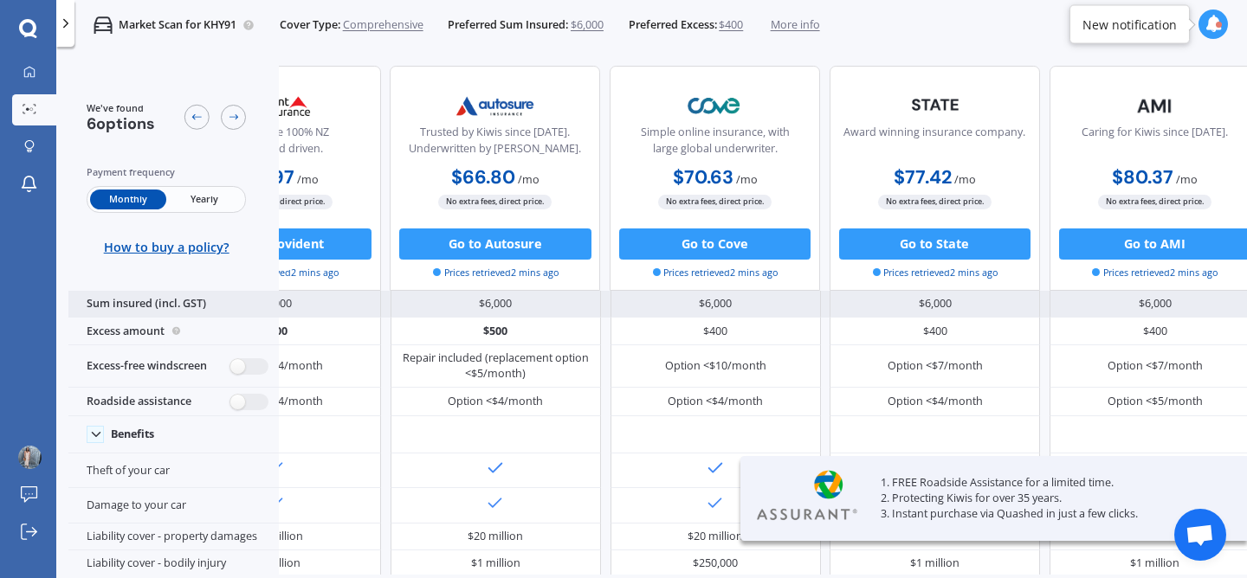
scroll to position [0, 387]
